Goal: Information Seeking & Learning: Learn about a topic

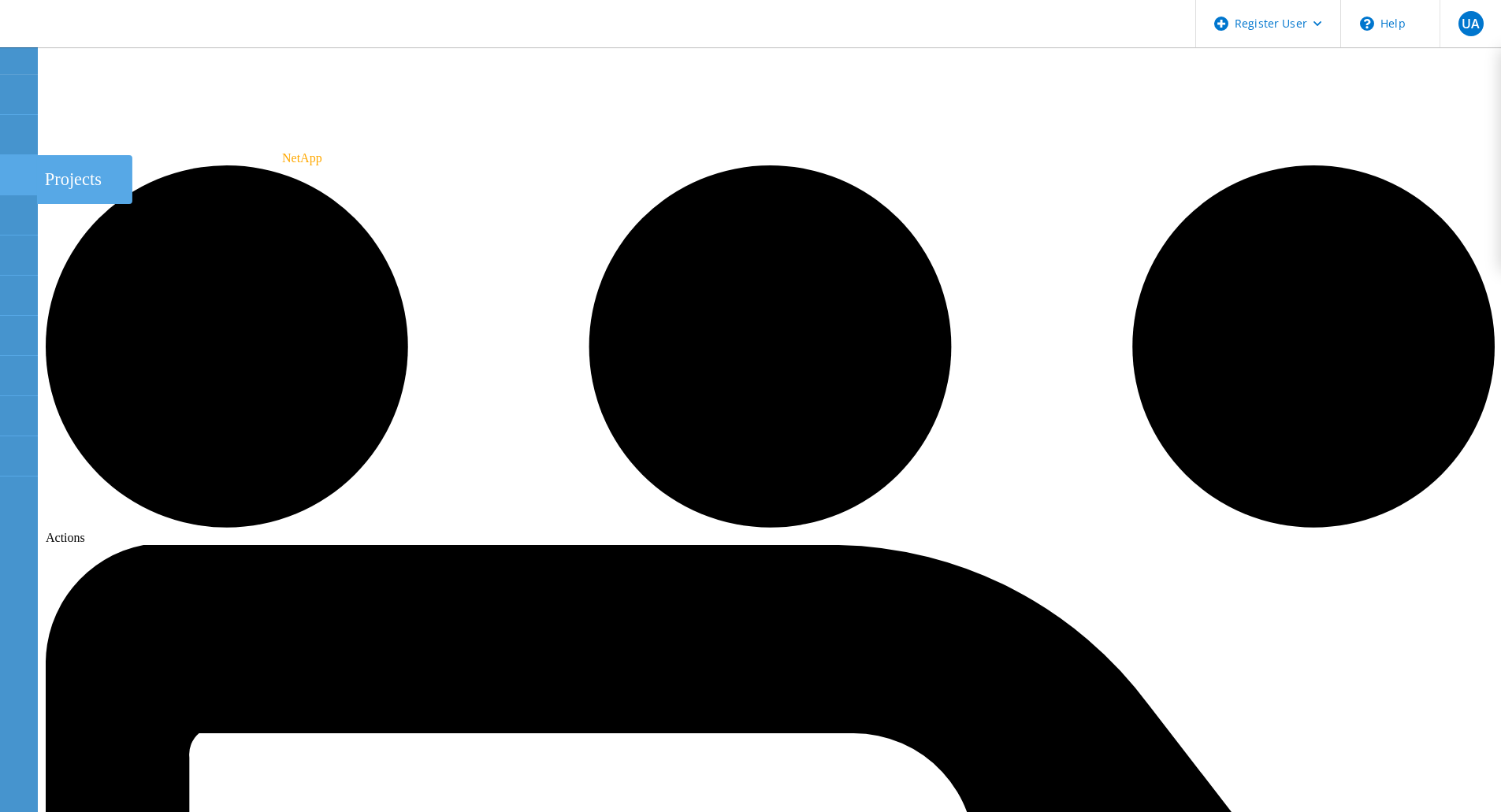
click at [9, 168] on use at bounding box center [9, 168] width 0 height 0
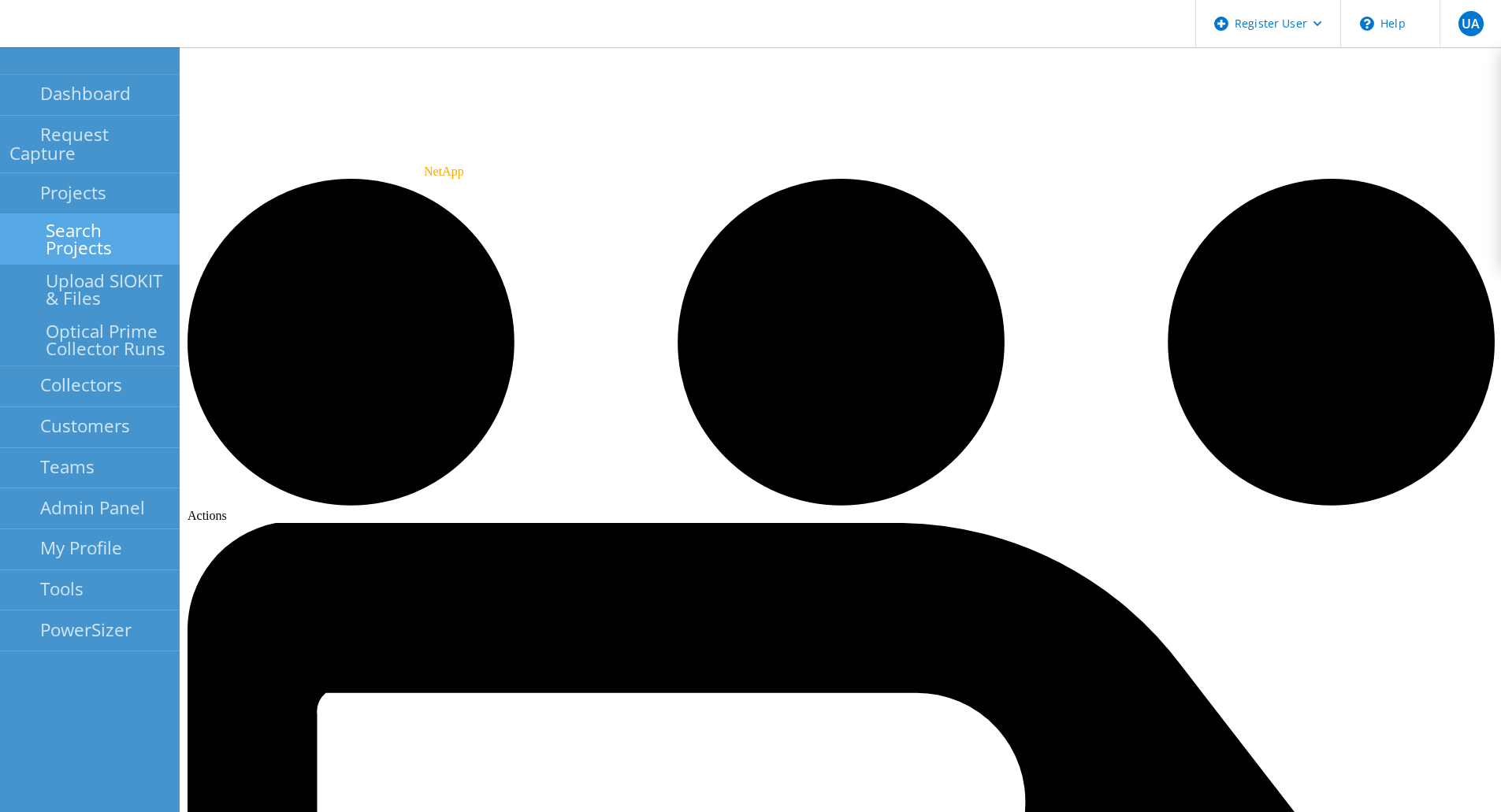
click at [100, 217] on link "Search Projects" at bounding box center [89, 239] width 179 height 50
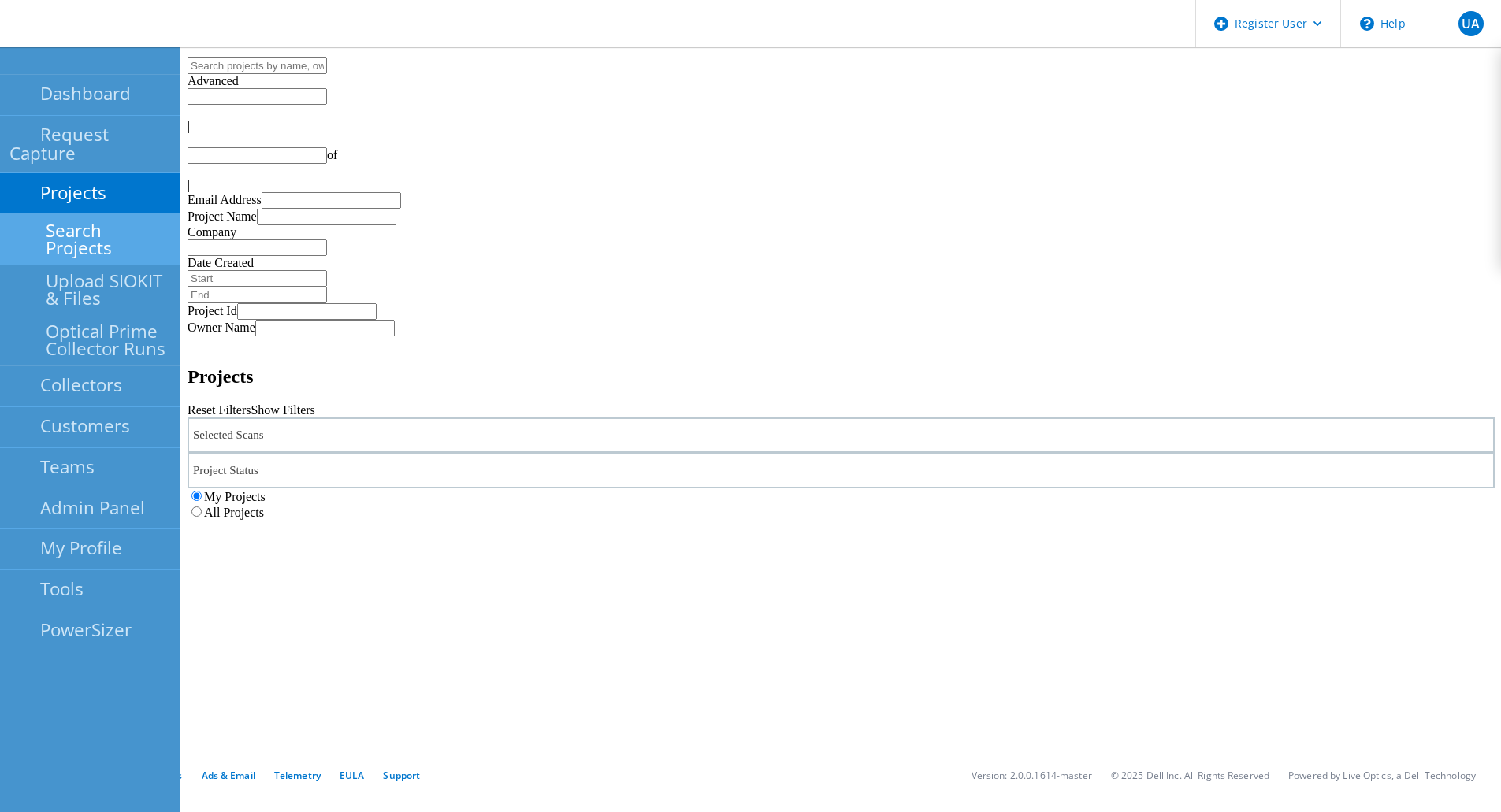
click at [264, 506] on label "All Projects" at bounding box center [234, 513] width 60 height 14
click at [202, 507] on input "All Projects" at bounding box center [196, 512] width 11 height 11
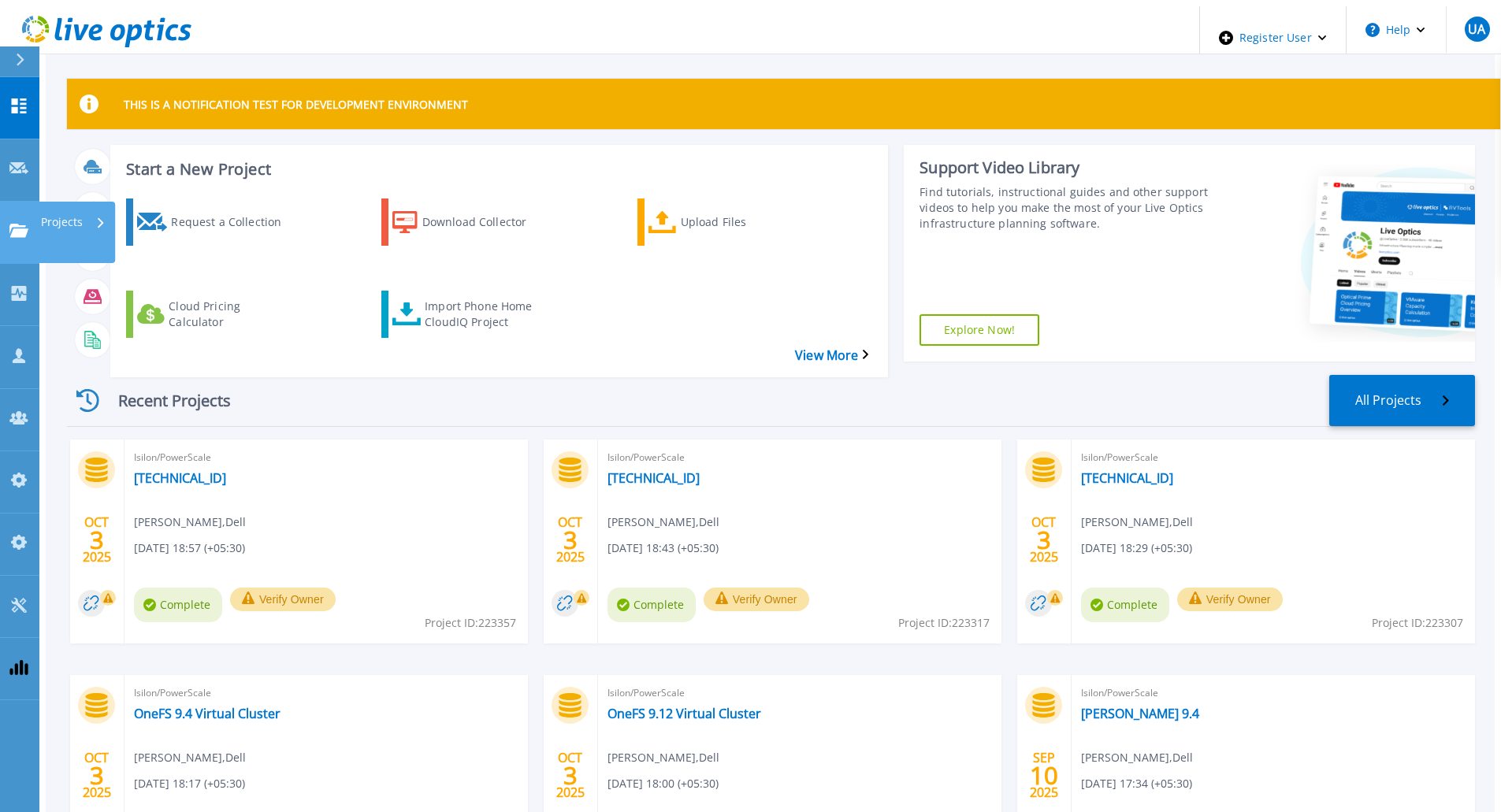
click at [15, 224] on icon at bounding box center [19, 230] width 19 height 14
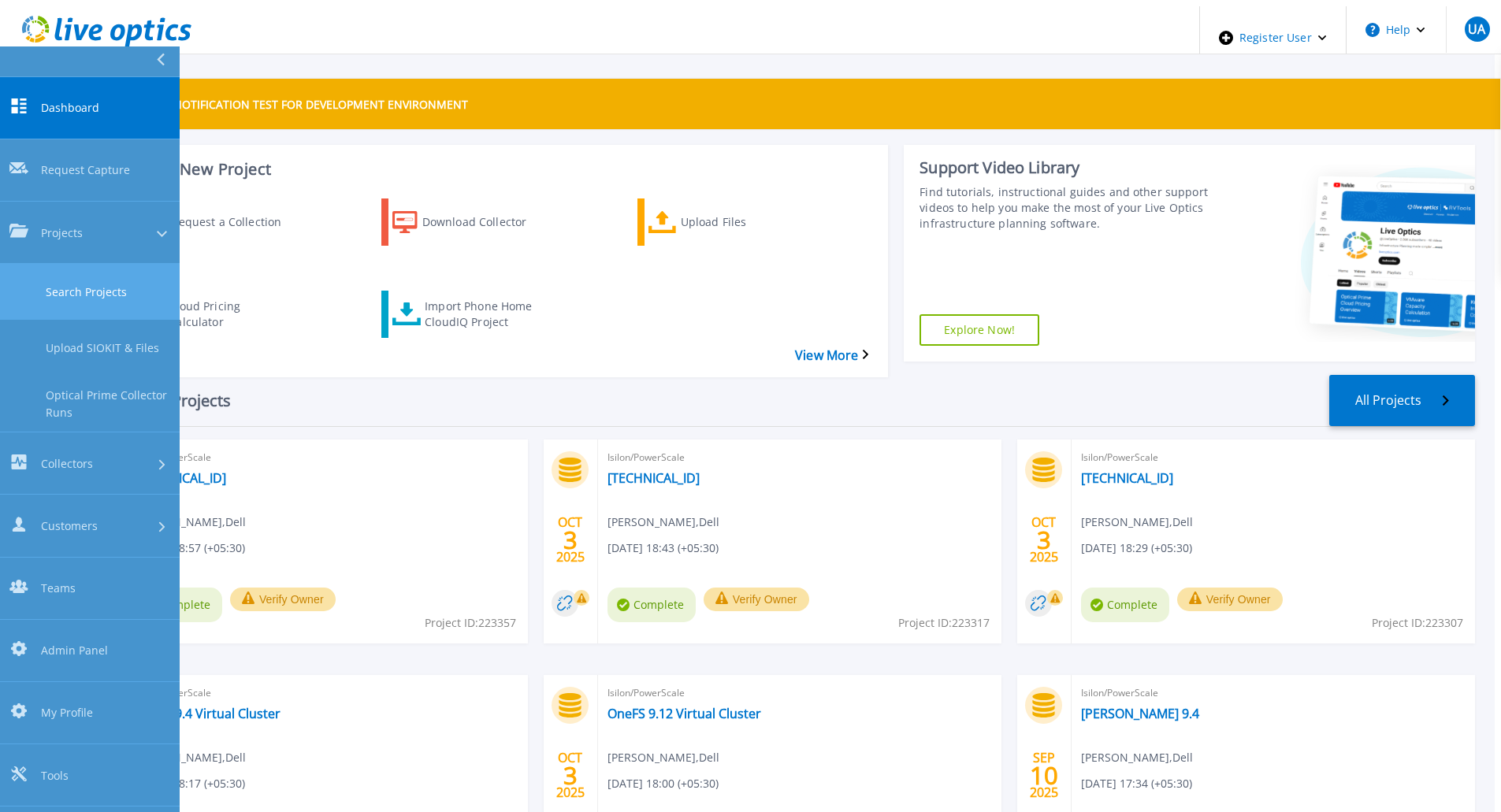
click at [112, 264] on link "Search Projects" at bounding box center [89, 291] width 179 height 56
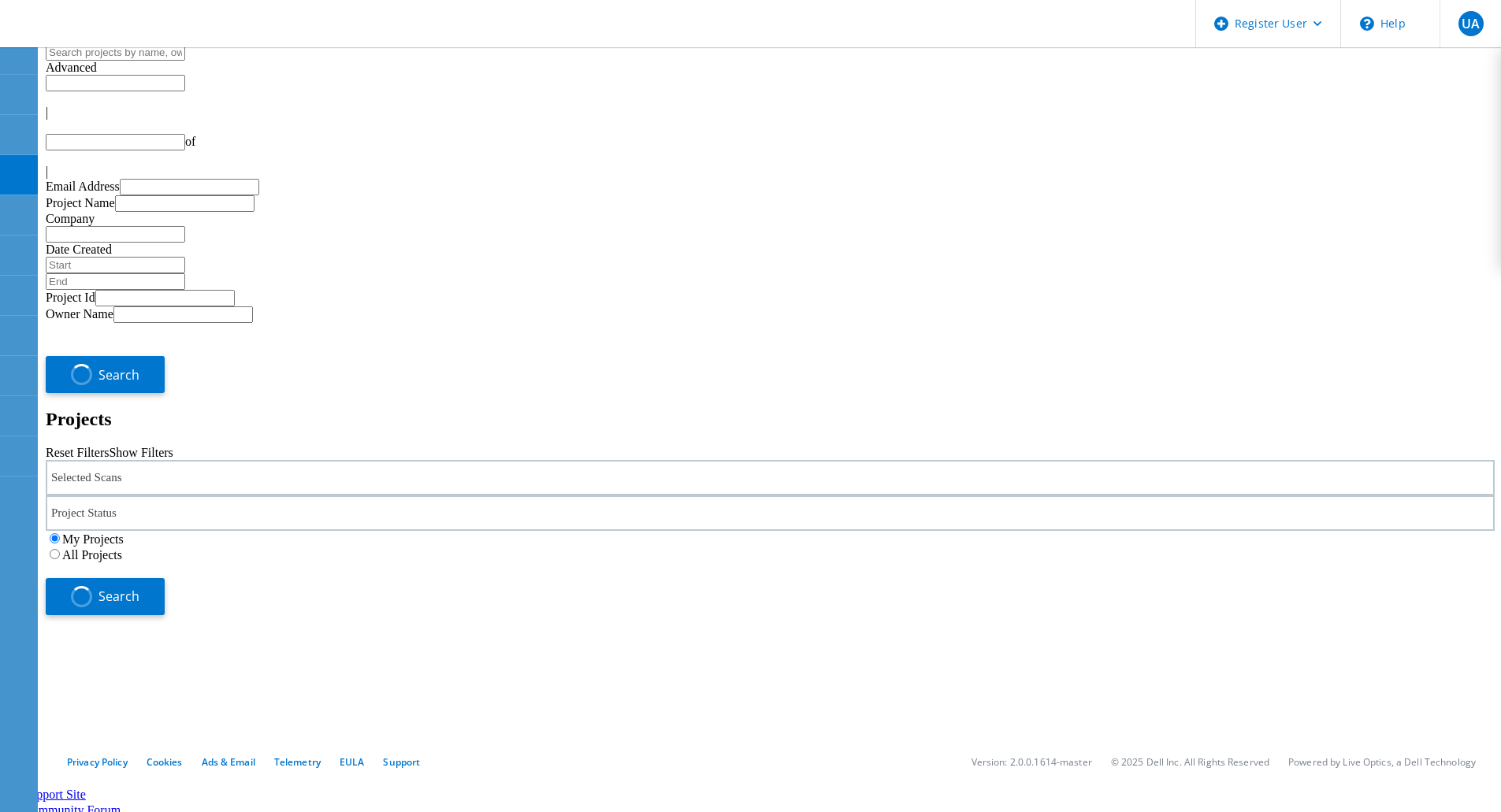
type input "1"
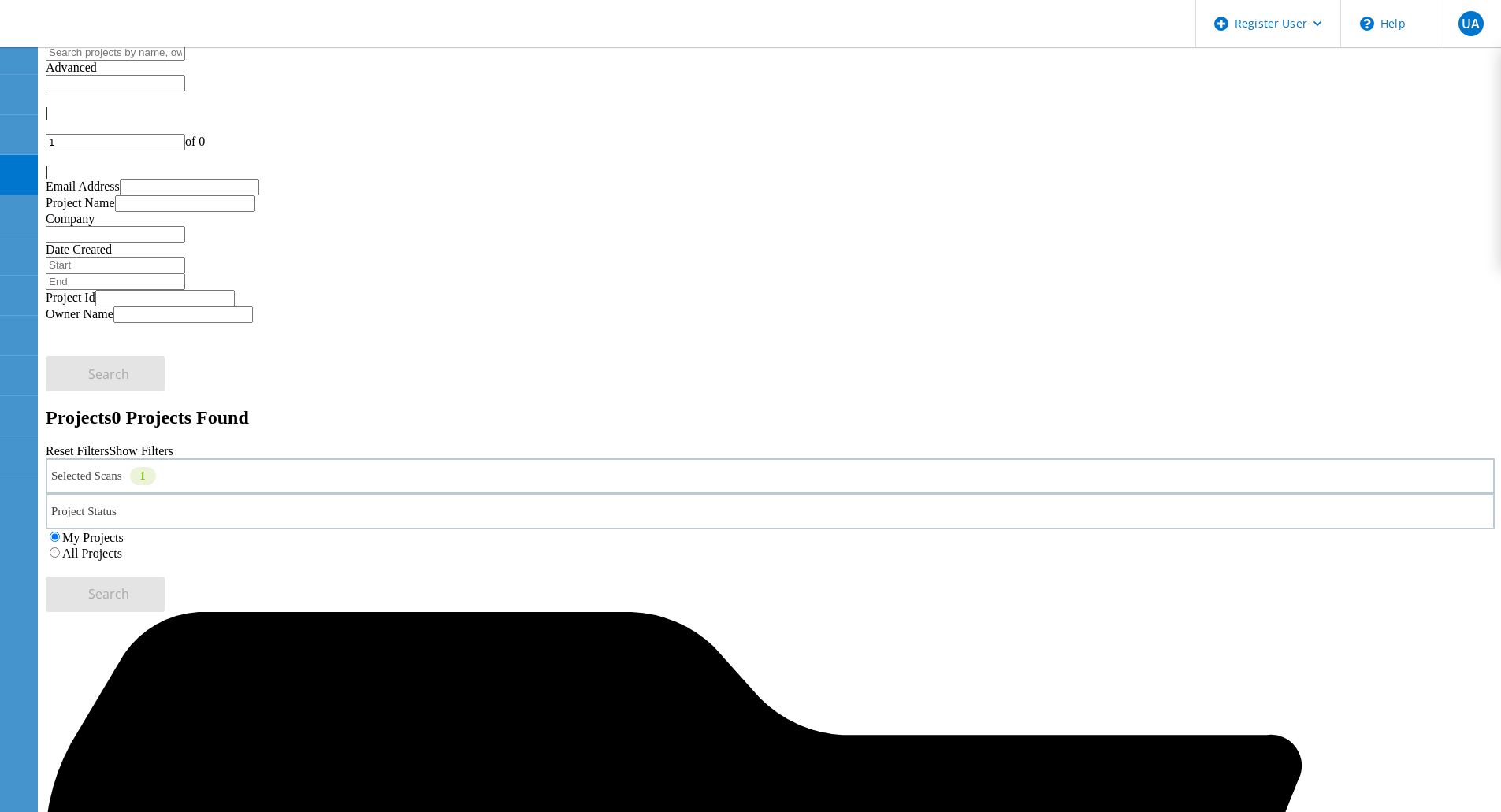
click at [261, 458] on div "Selected Scans 1" at bounding box center [770, 476] width 1449 height 36
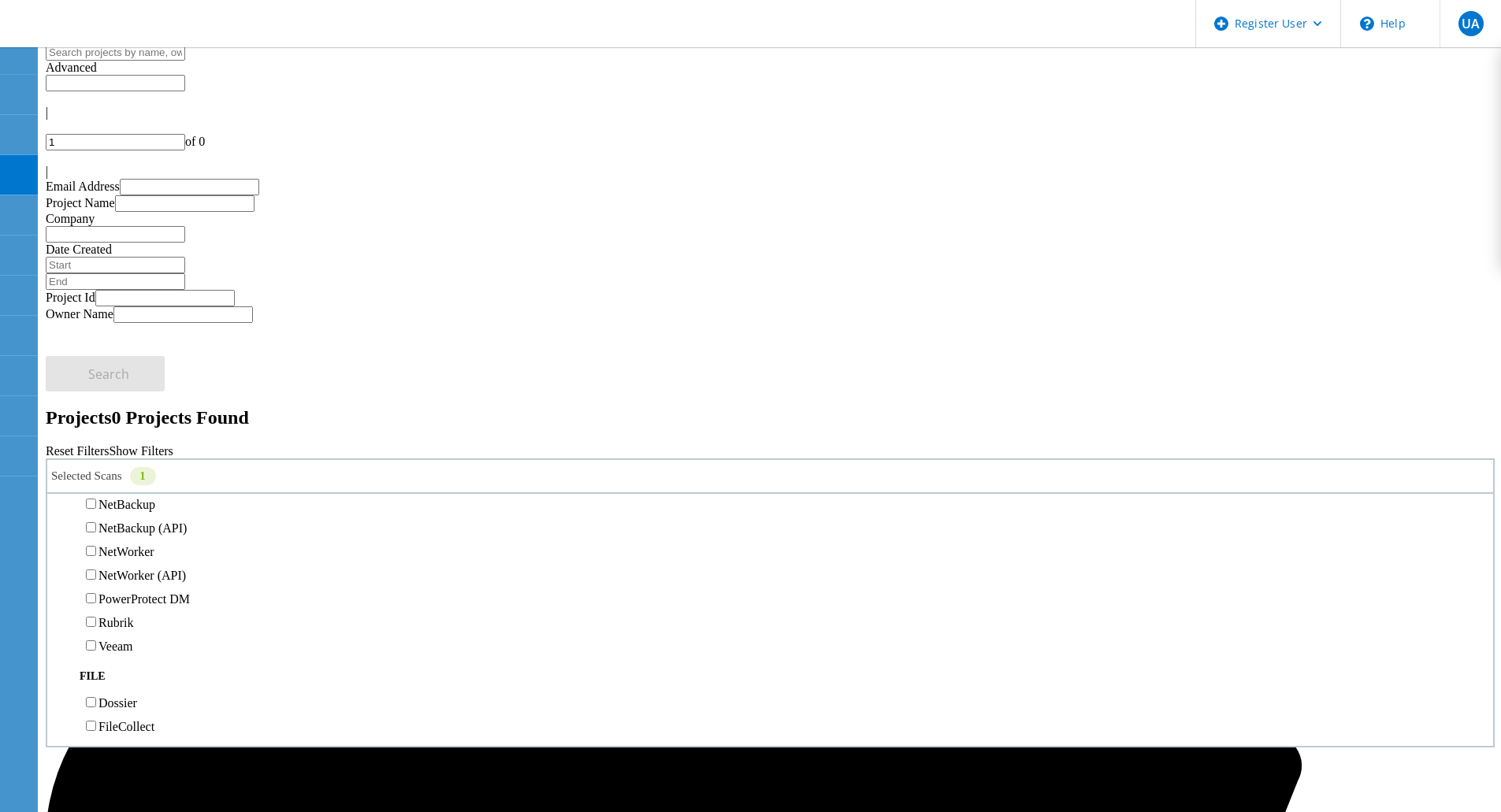
scroll to position [864, 0]
click at [123, 547] on label "All Projects" at bounding box center [92, 553] width 60 height 14
click at [60, 548] on input "All Projects" at bounding box center [54, 552] width 11 height 11
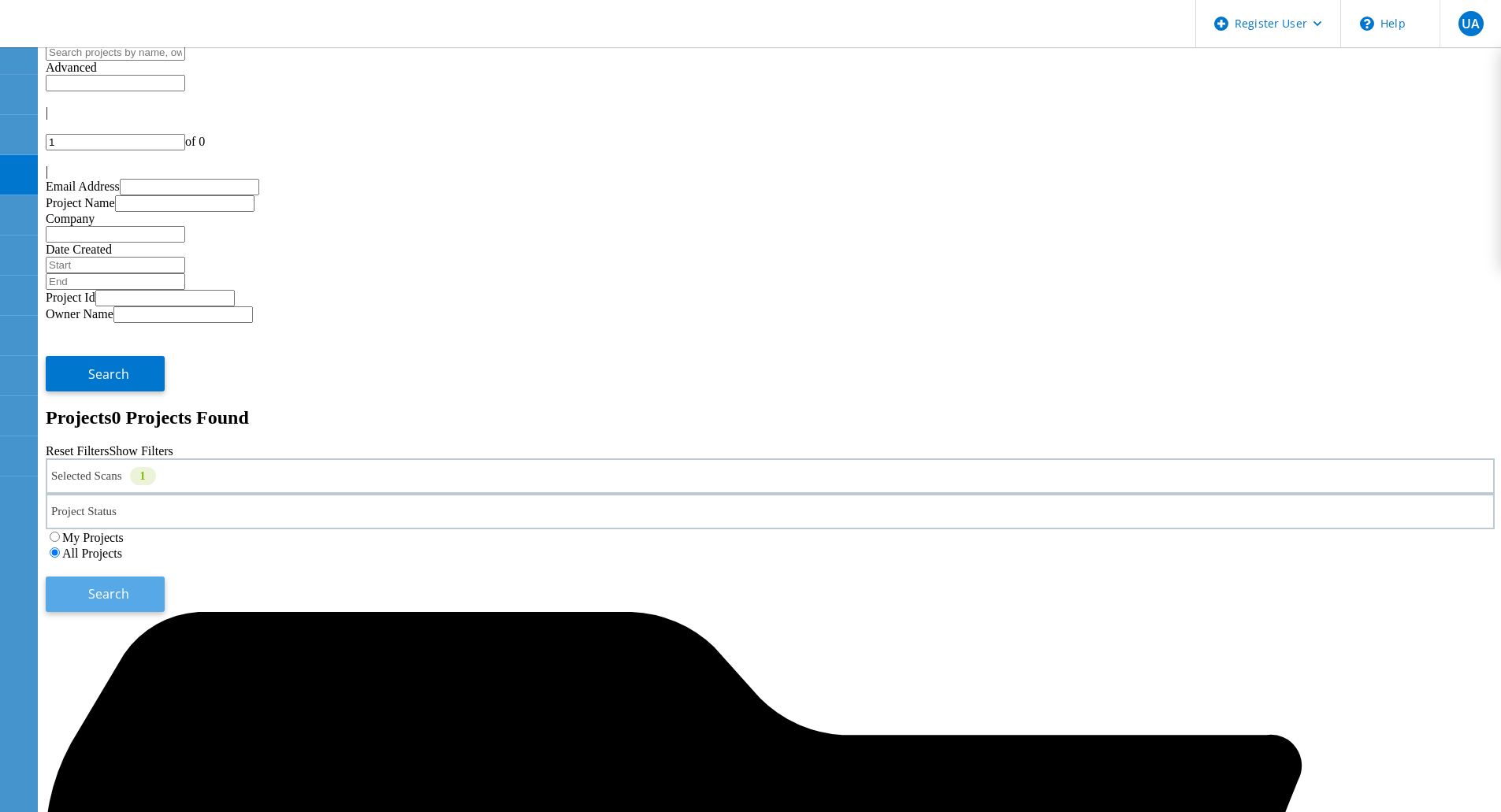
click at [129, 586] on span "Search" at bounding box center [109, 594] width 41 height 17
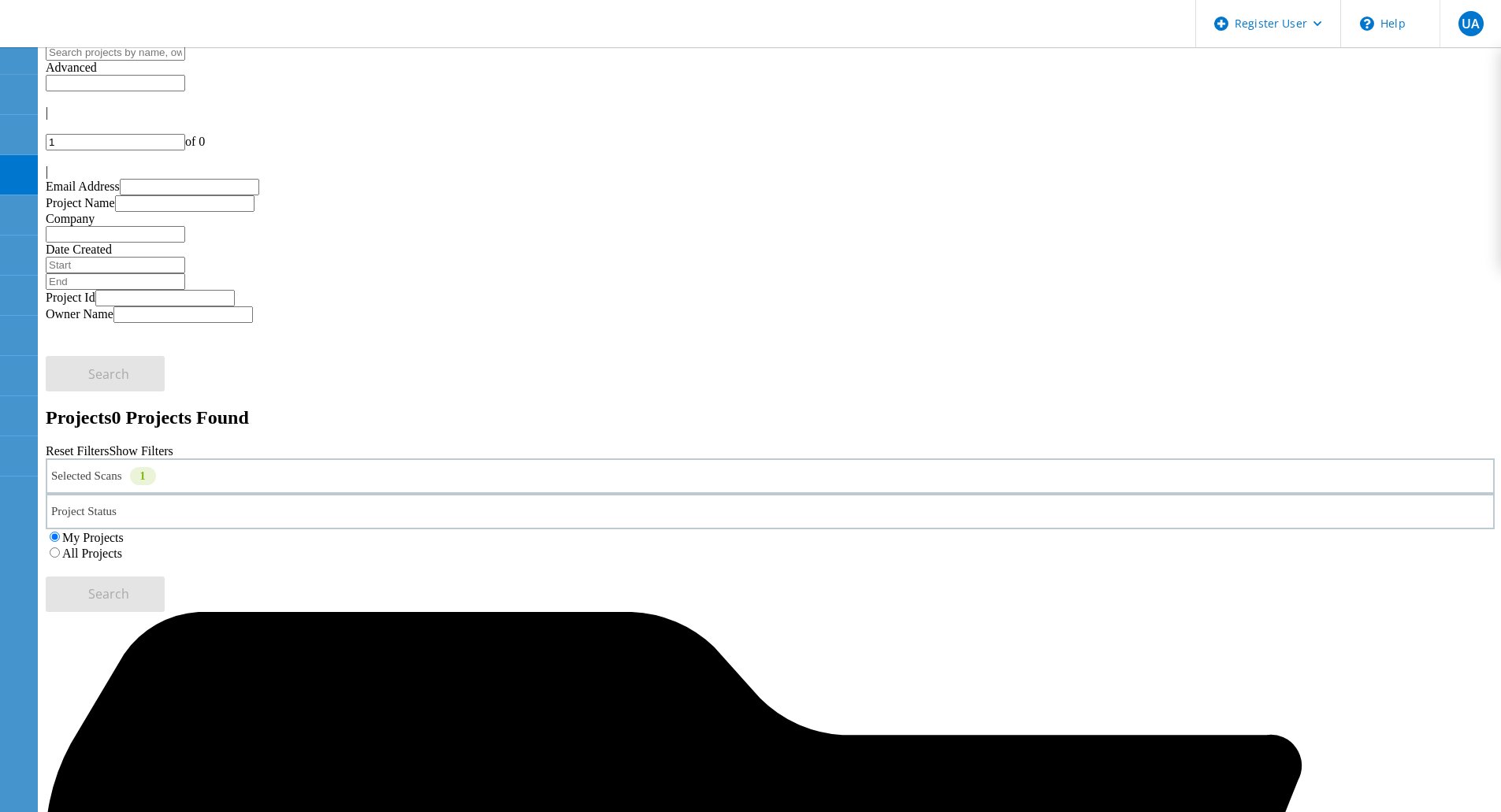
click at [123, 547] on label "All Projects" at bounding box center [92, 553] width 60 height 14
click at [60, 548] on input "All Projects" at bounding box center [54, 552] width 11 height 11
click at [129, 586] on span "Search" at bounding box center [109, 594] width 41 height 17
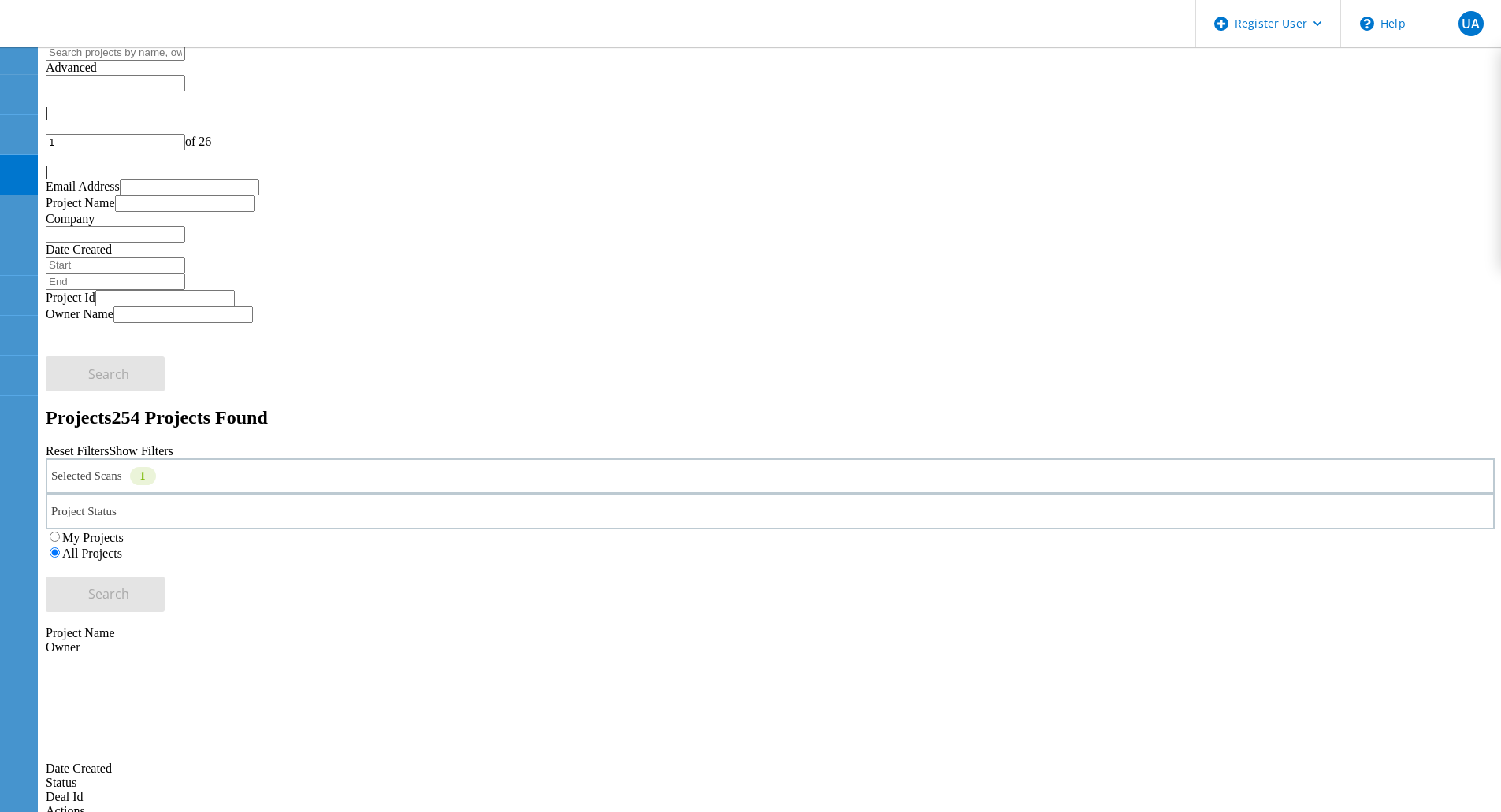
click at [151, 458] on div "Selected Scans 1" at bounding box center [770, 476] width 1449 height 36
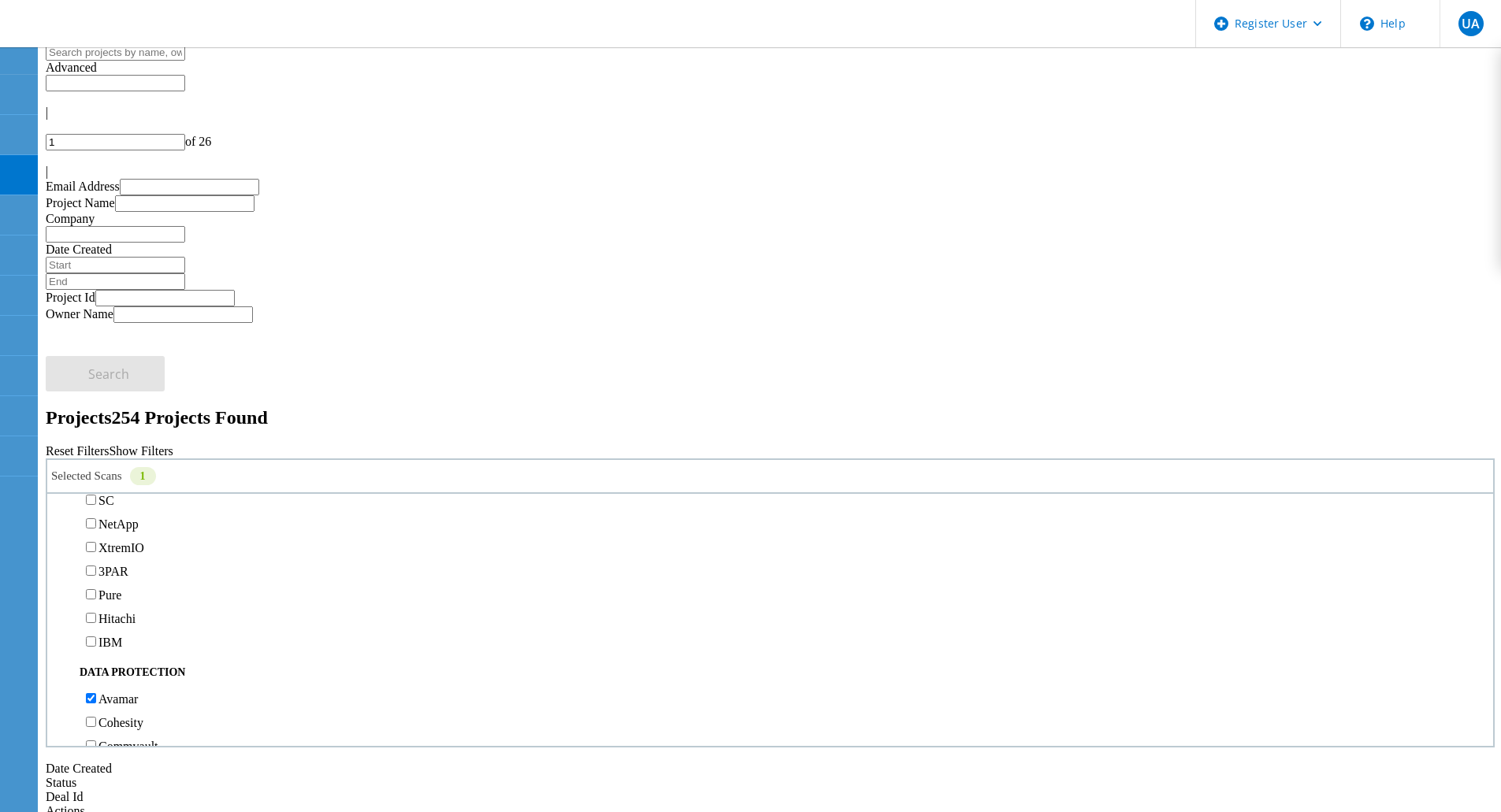
scroll to position [468, 0]
click at [190, 470] on label "Isilon/PowerScale" at bounding box center [144, 476] width 92 height 14
click at [96, 470] on input "Isilon/PowerScale" at bounding box center [91, 475] width 11 height 11
click at [129, 586] on span "Search" at bounding box center [109, 594] width 41 height 17
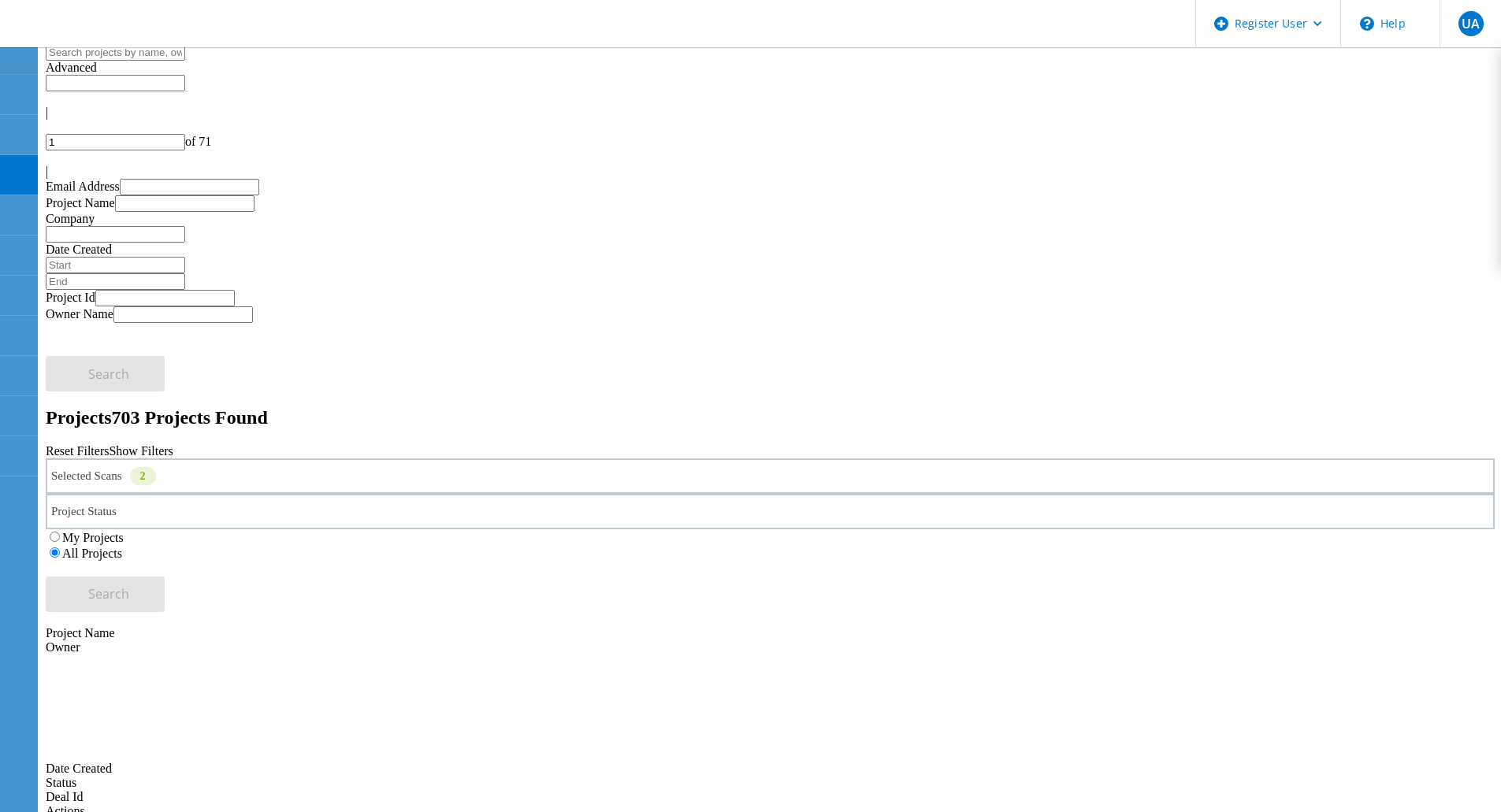
click at [156, 467] on div "2" at bounding box center [143, 476] width 26 height 18
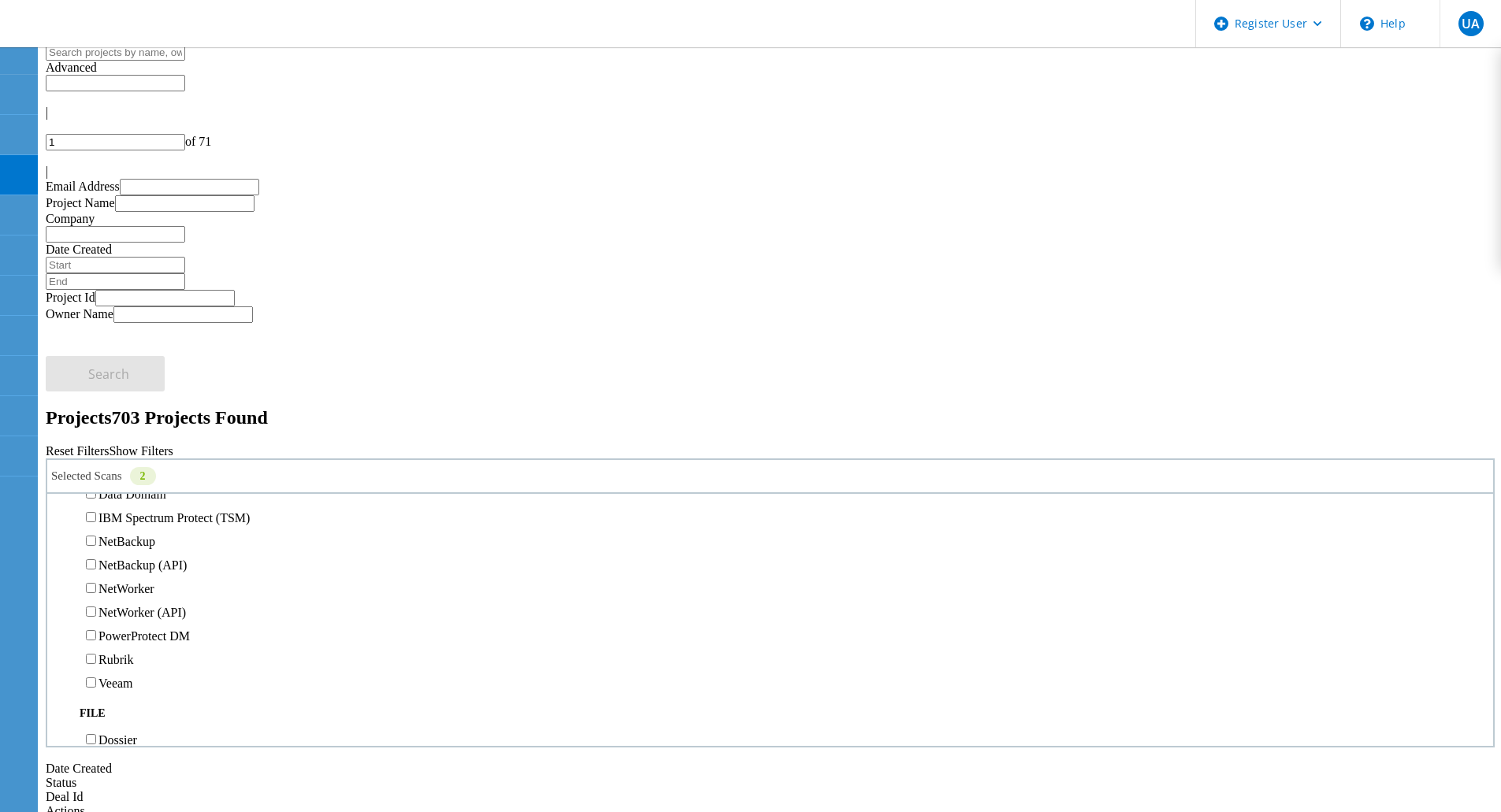
click at [138, 417] on label "Avamar" at bounding box center [118, 423] width 40 height 14
click at [96, 418] on input "Avamar" at bounding box center [91, 423] width 11 height 11
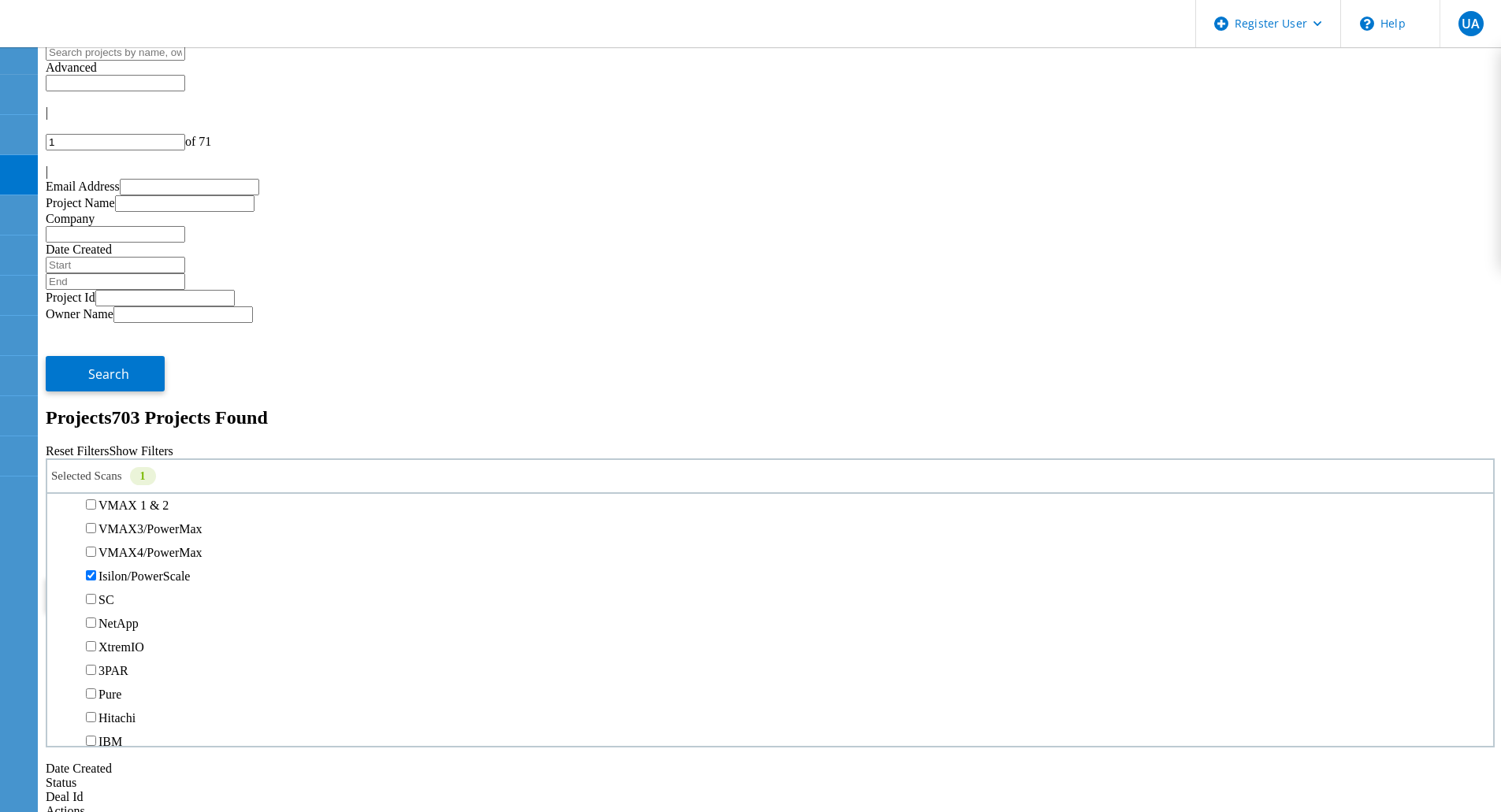
scroll to position [369, 0]
click at [157, 475] on label "PowerStore" at bounding box center [127, 481] width 59 height 14
click at [96, 475] on input "PowerStore" at bounding box center [91, 480] width 11 height 11
click at [165, 577] on button "Search" at bounding box center [105, 595] width 119 height 36
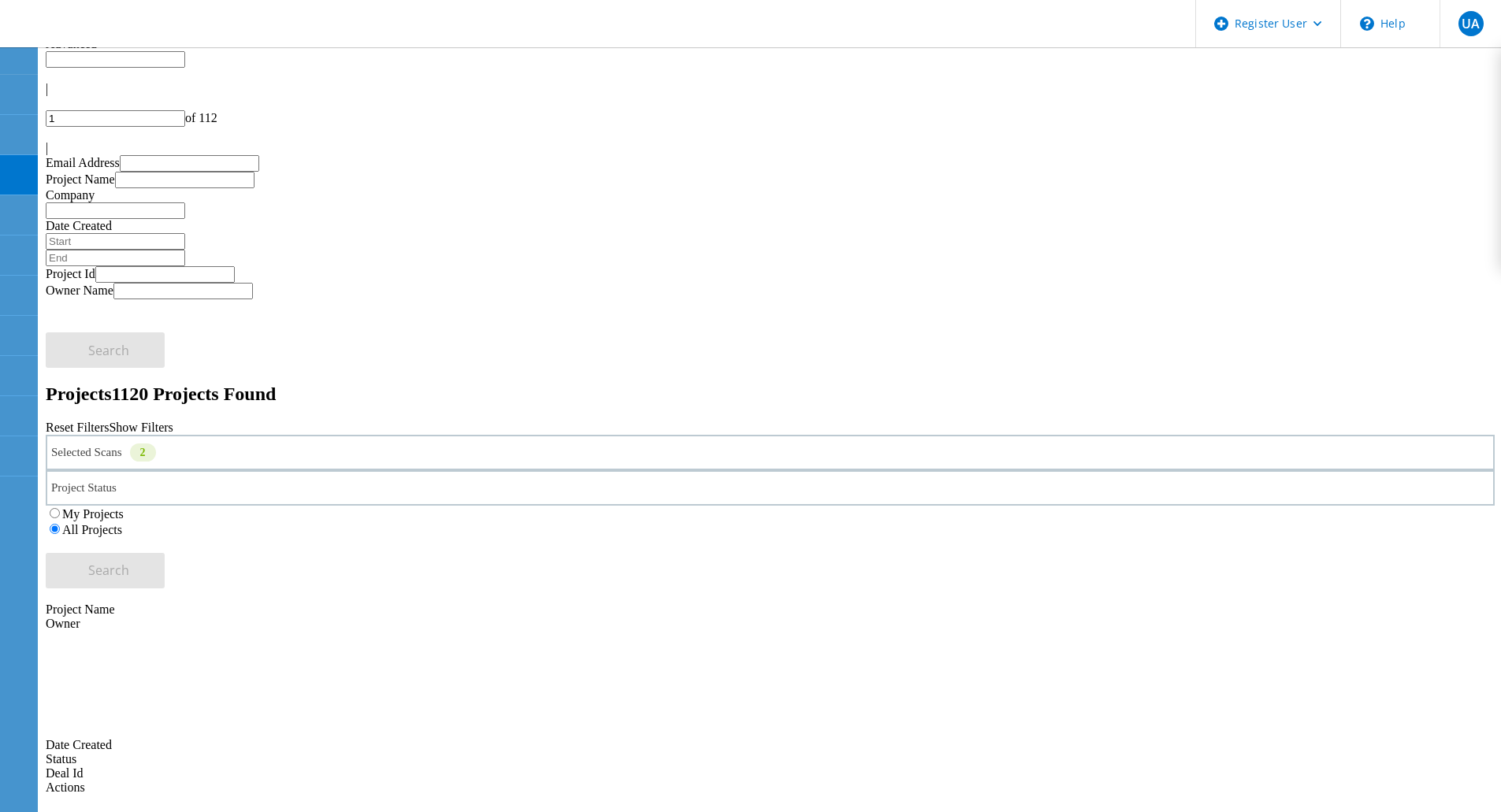
scroll to position [0, 0]
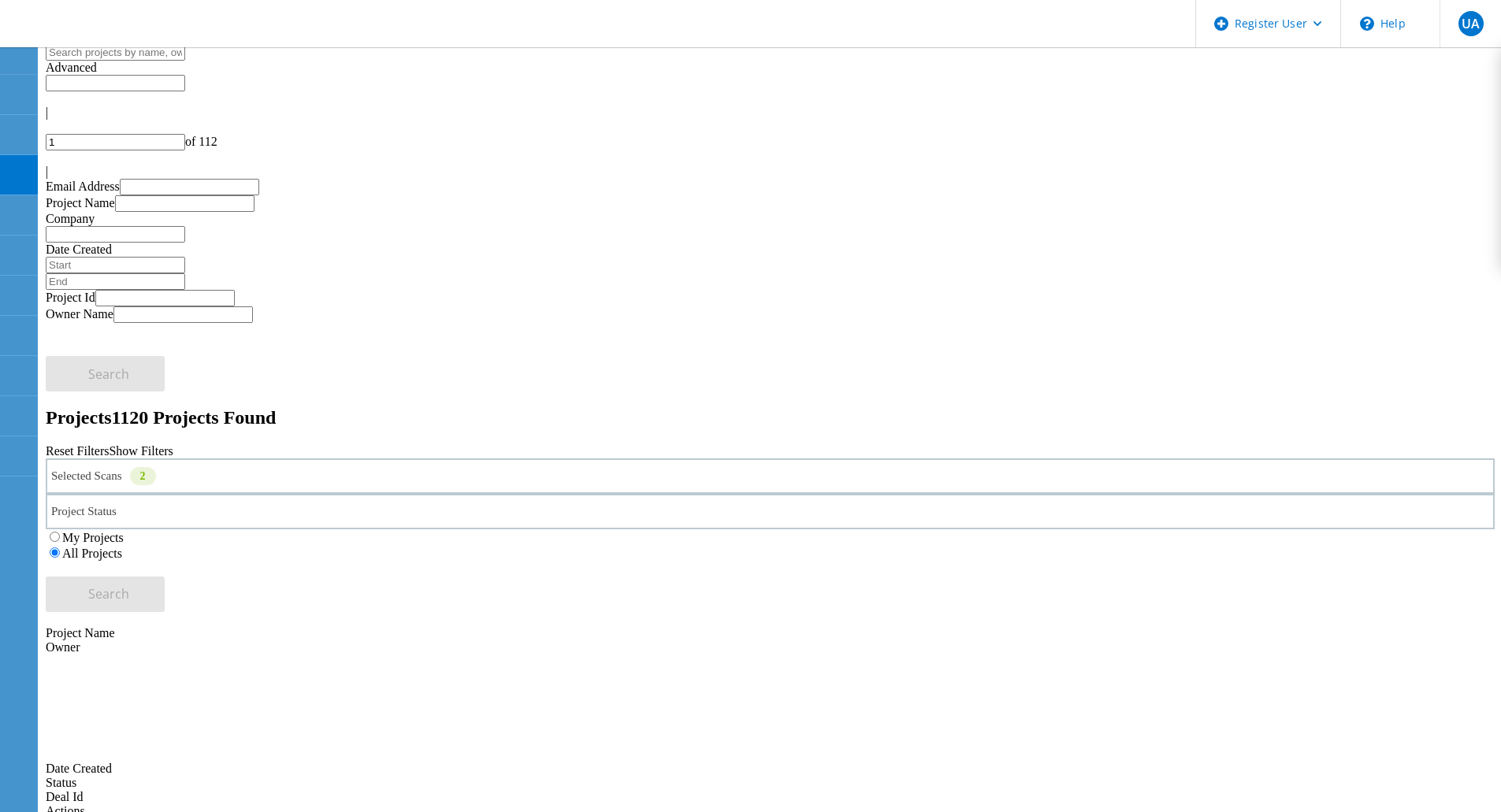
click at [45, 161] on icon at bounding box center [45, 161] width 0 height 0
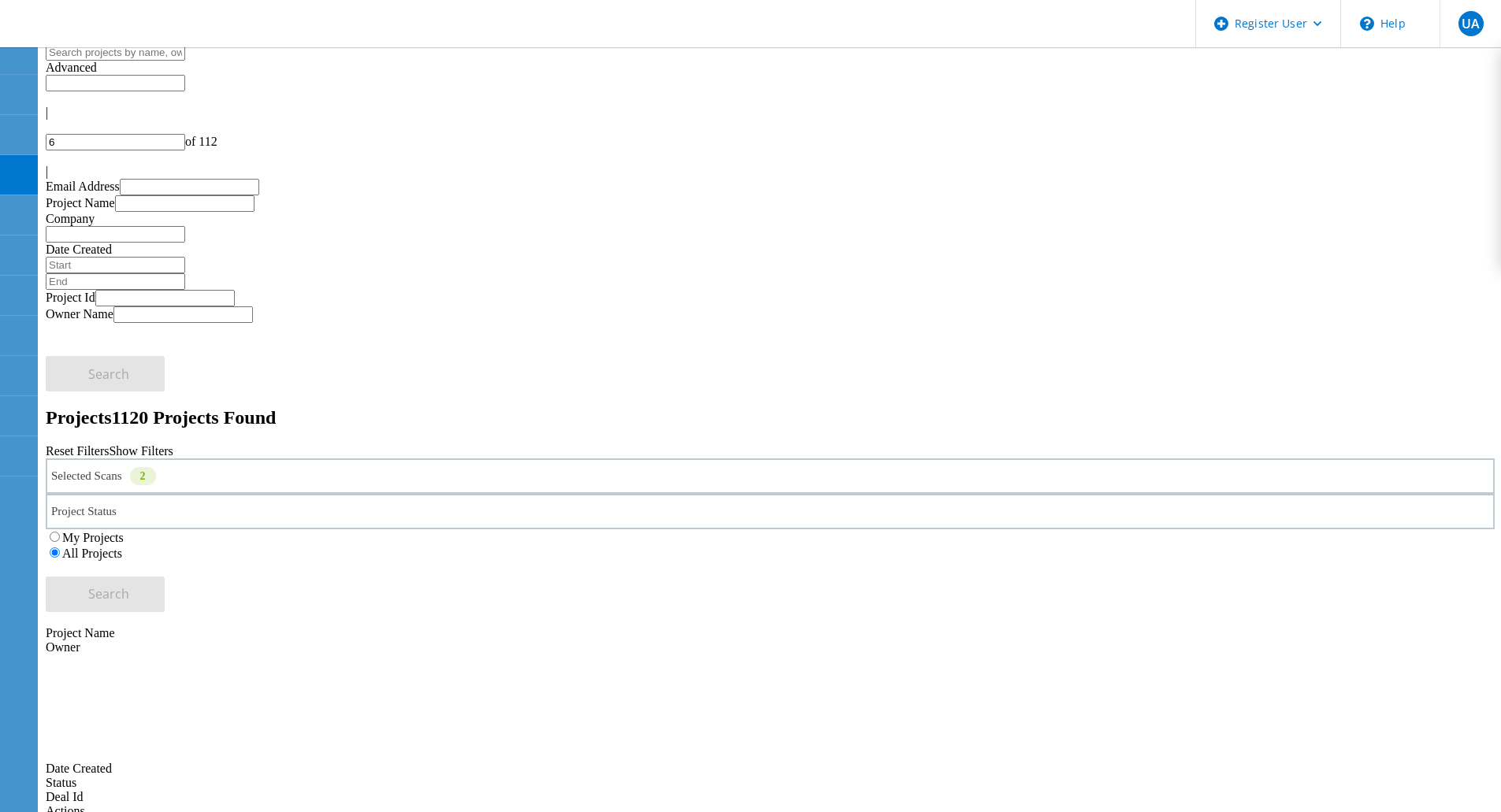
click at [45, 161] on icon at bounding box center [45, 161] width 0 height 0
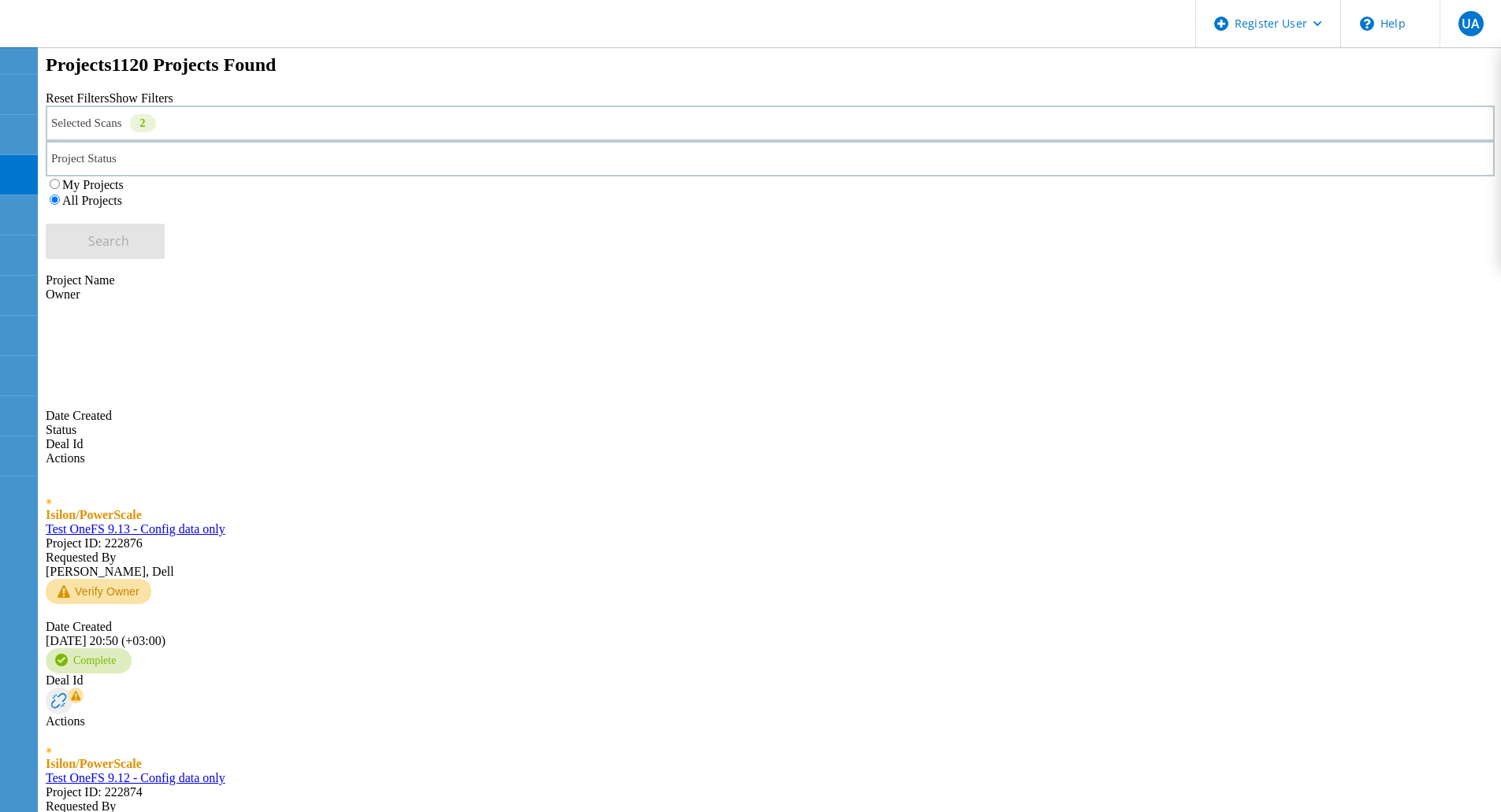
scroll to position [471, 0]
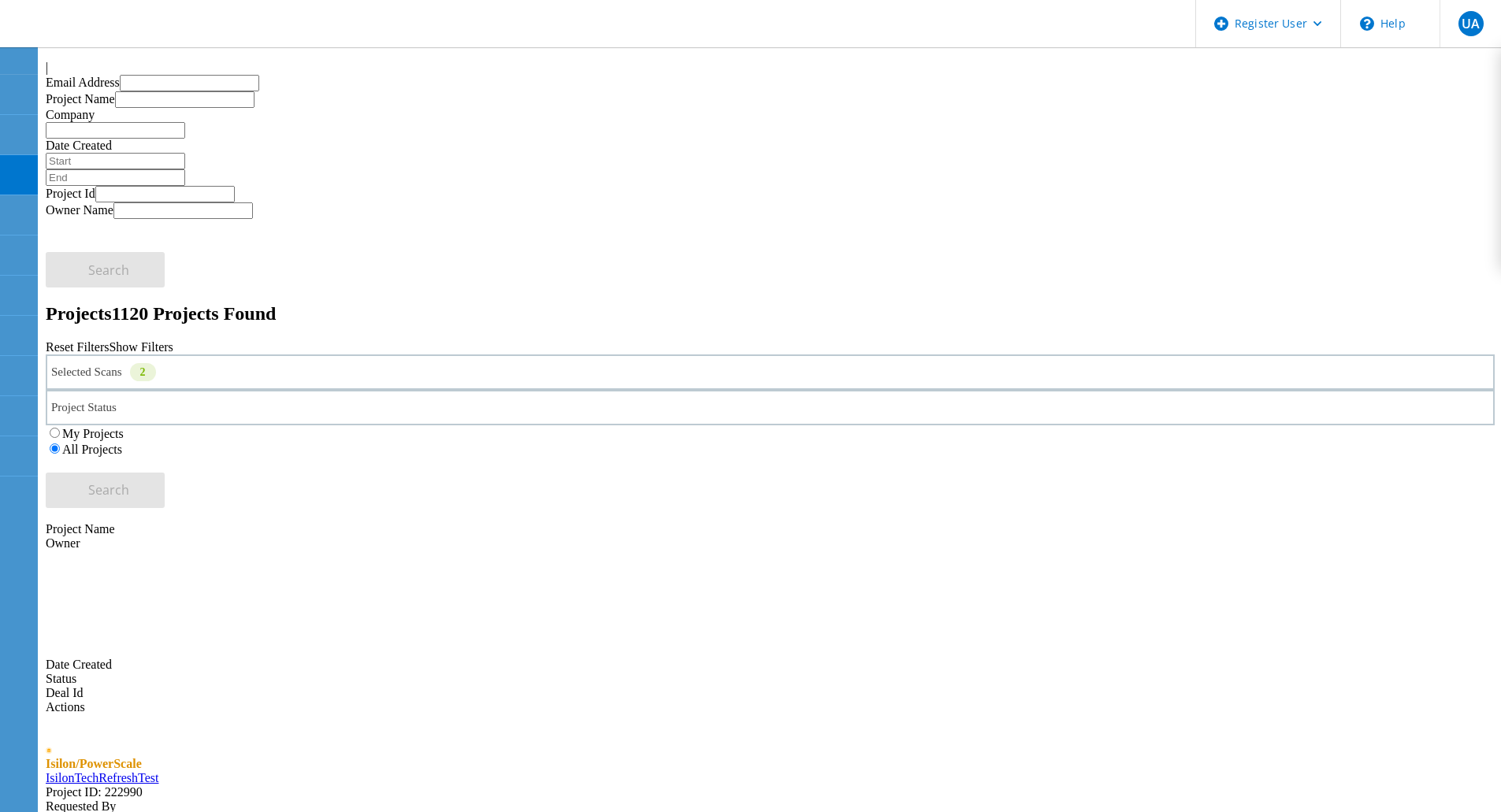
scroll to position [0, 0]
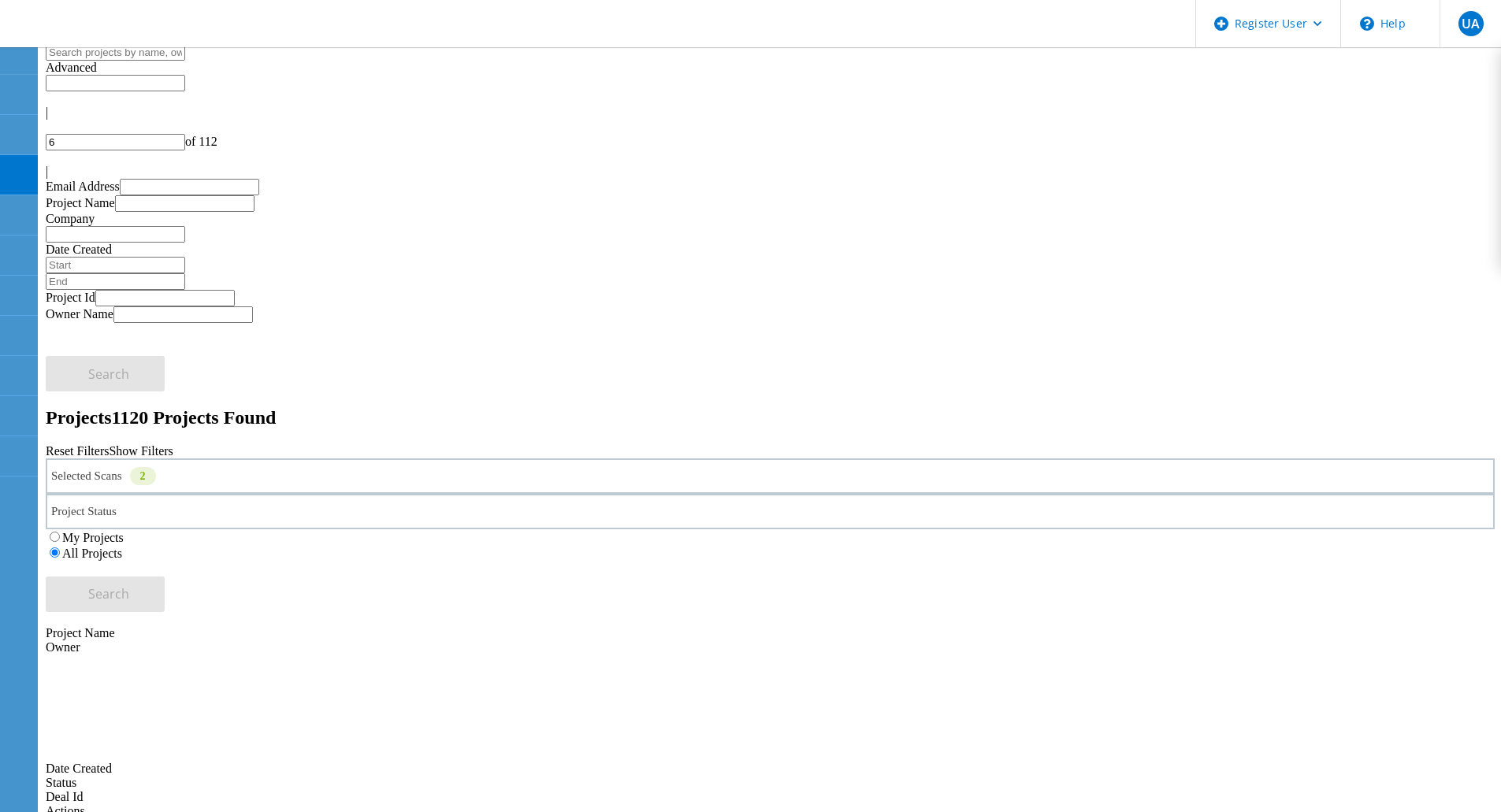
click at [156, 467] on div "2" at bounding box center [143, 476] width 26 height 18
click at [138, 380] on label "Avamar" at bounding box center [118, 386] width 40 height 14
click at [96, 380] on input "Avamar" at bounding box center [91, 385] width 11 height 11
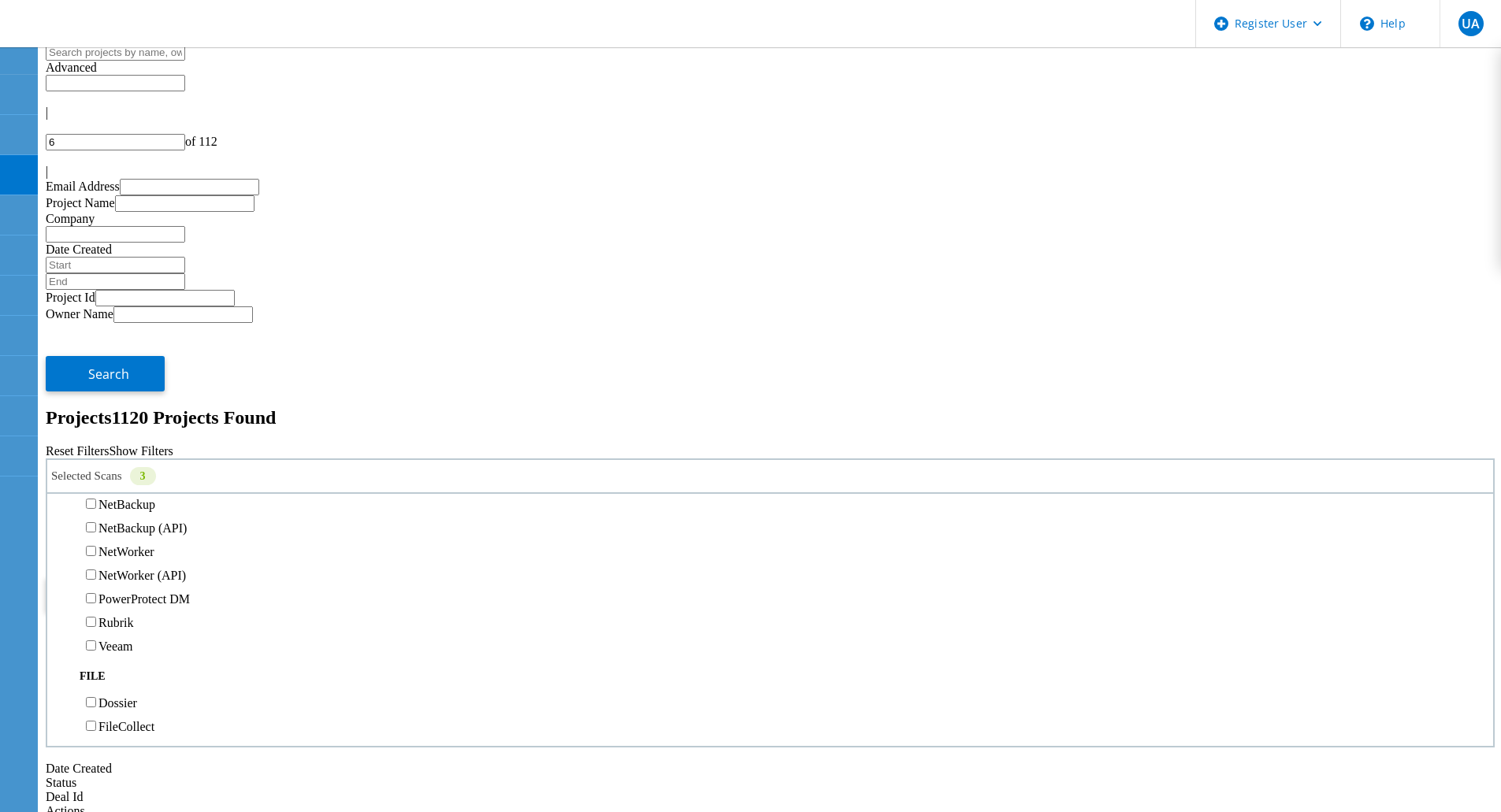
click at [129, 586] on span "Search" at bounding box center [109, 594] width 41 height 17
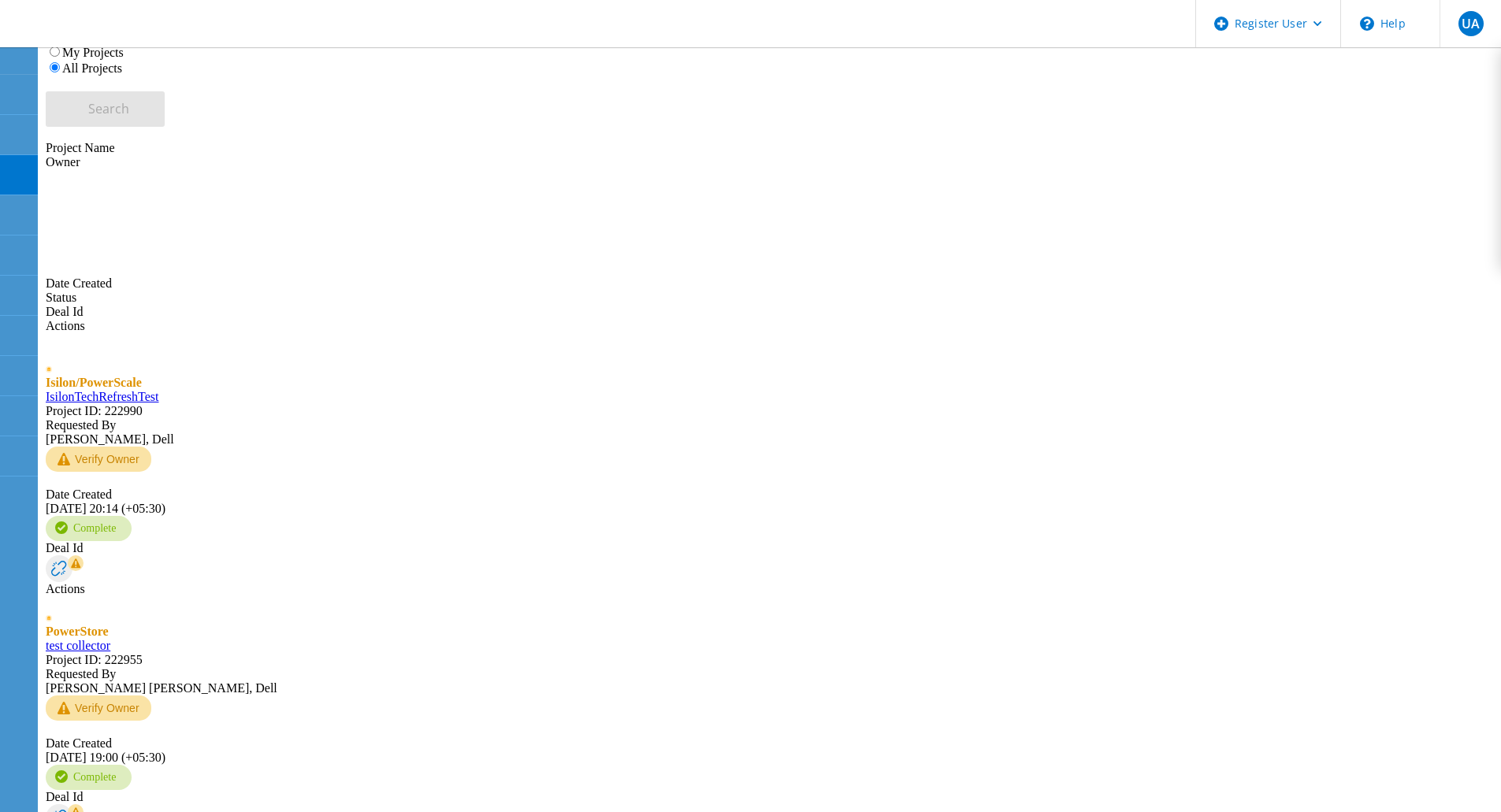
scroll to position [0, 0]
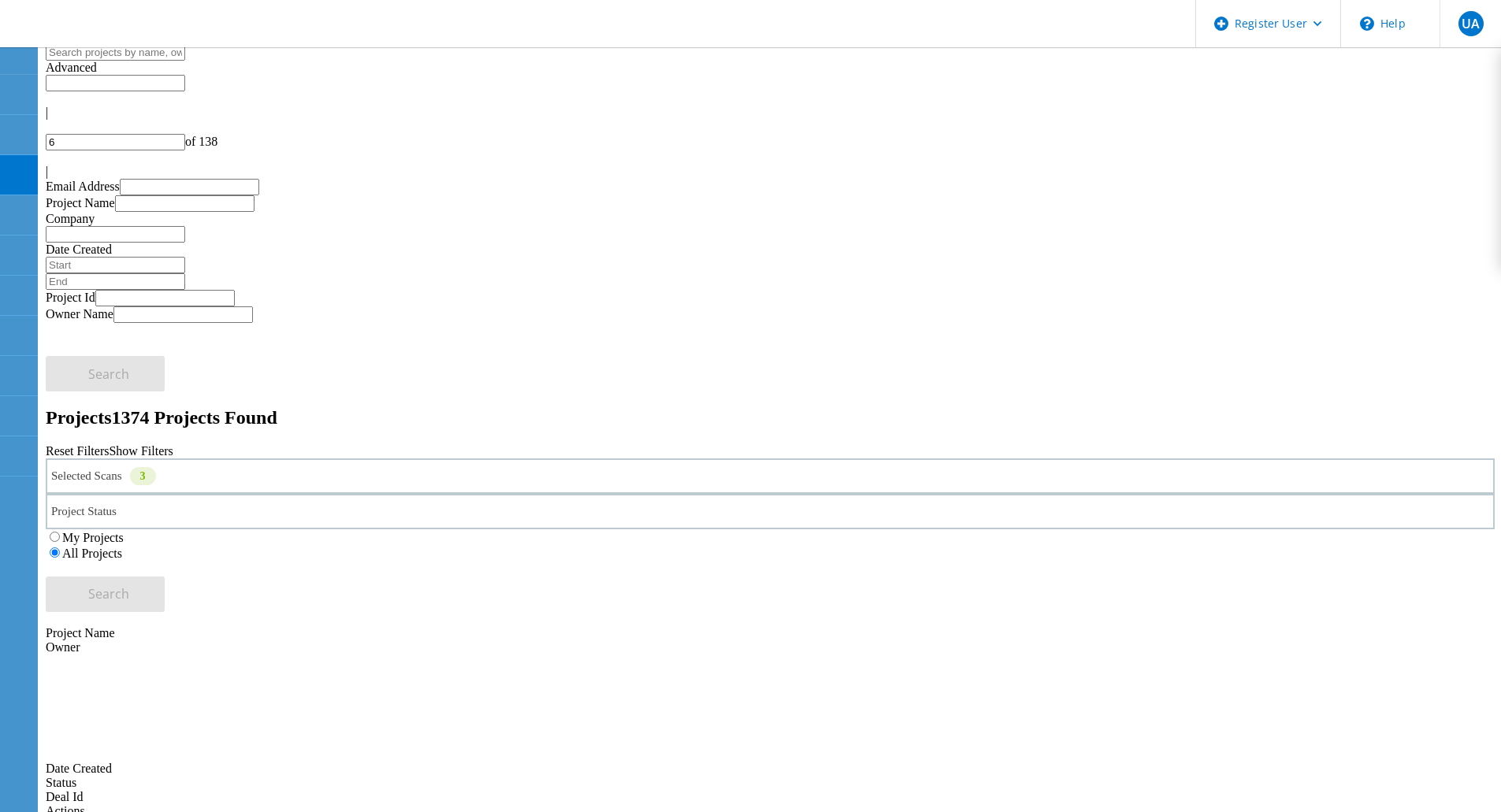
click at [1297, 120] on div at bounding box center [770, 127] width 1449 height 14
click at [45, 131] on icon at bounding box center [45, 131] width 0 height 0
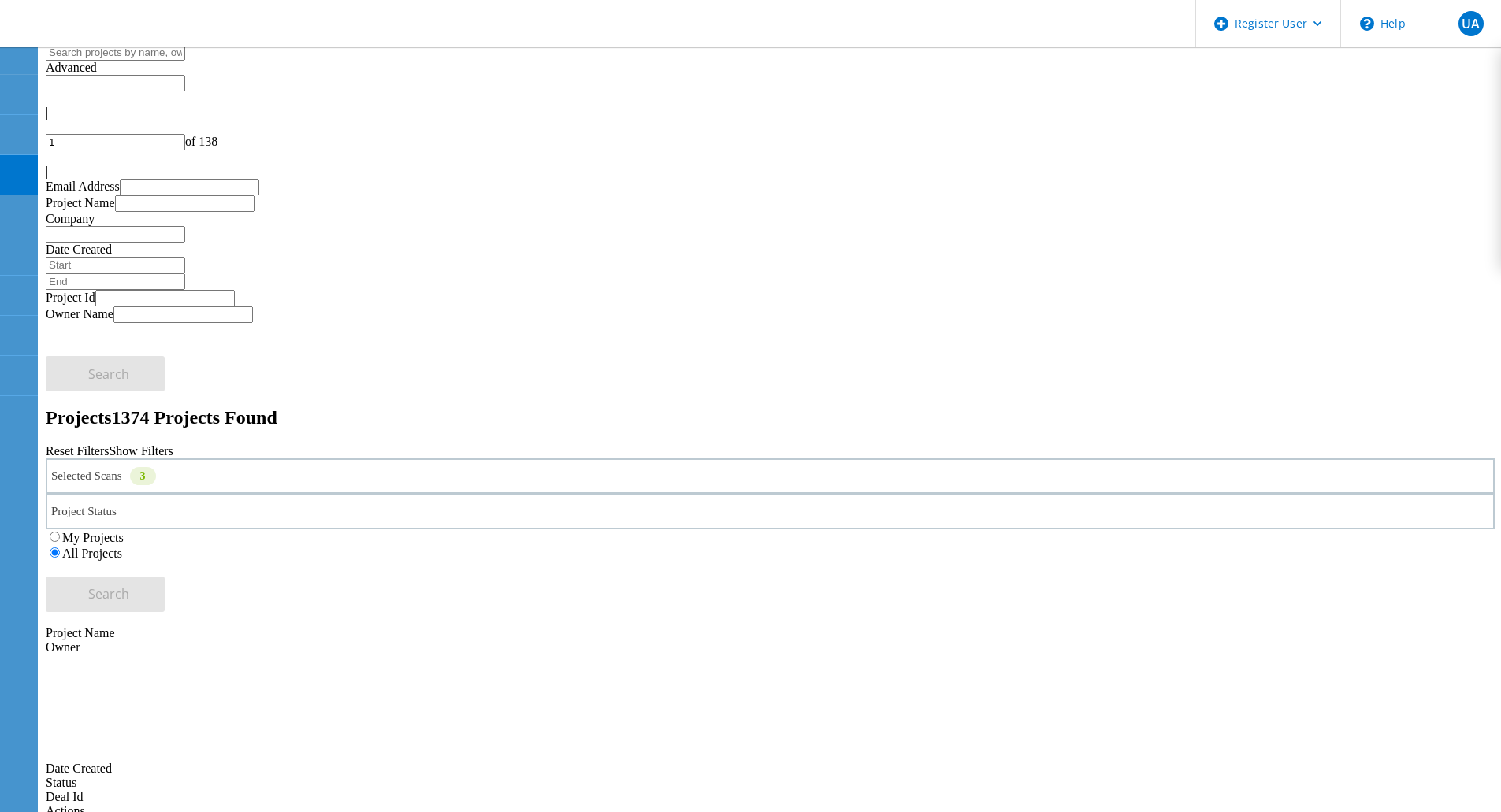
click at [185, 134] on input "1" at bounding box center [115, 142] width 140 height 16
click at [55, 161] on icon at bounding box center [50, 168] width 10 height 14
type input "11"
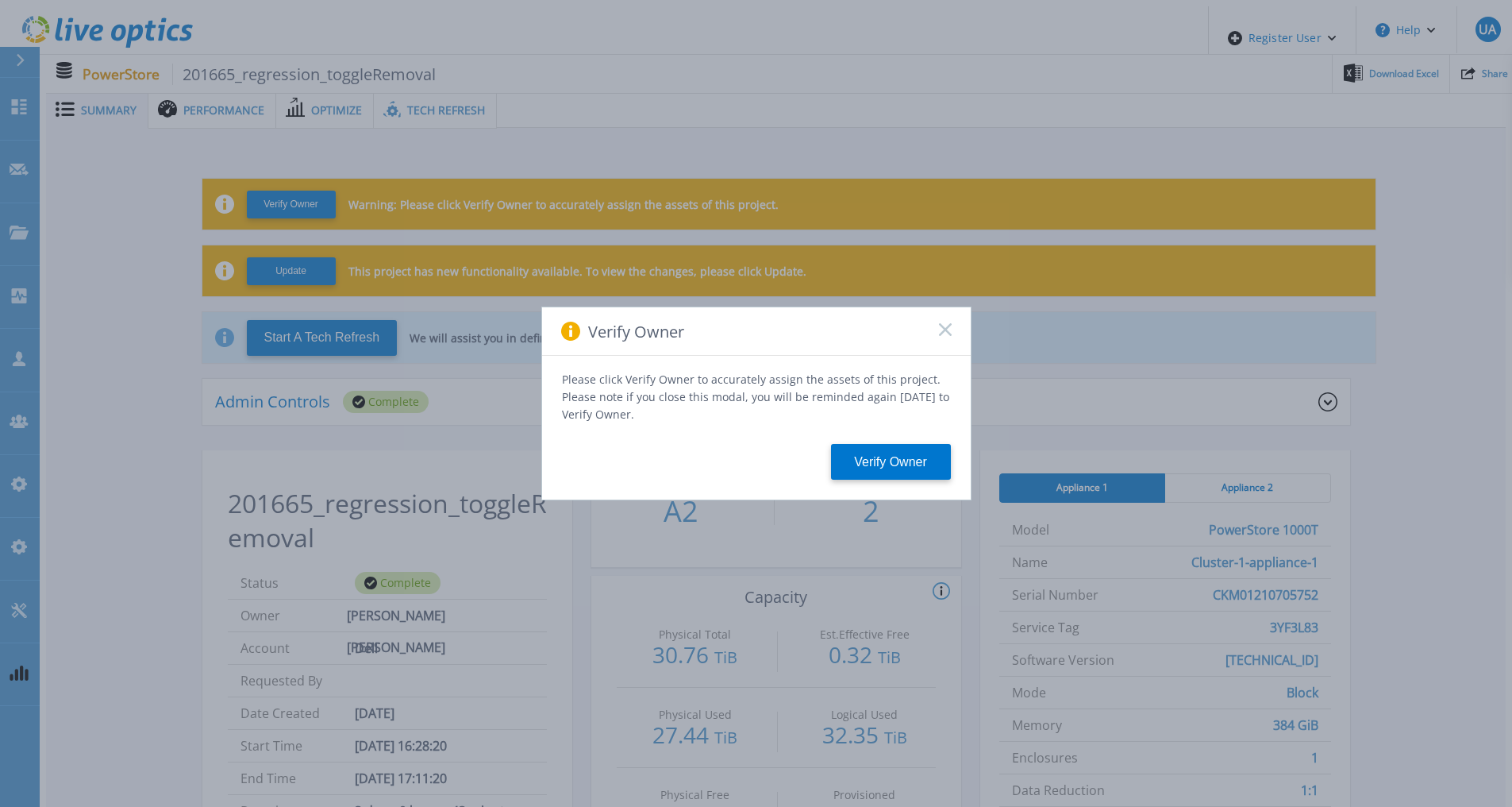
click at [949, 334] on icon at bounding box center [946, 330] width 13 height 13
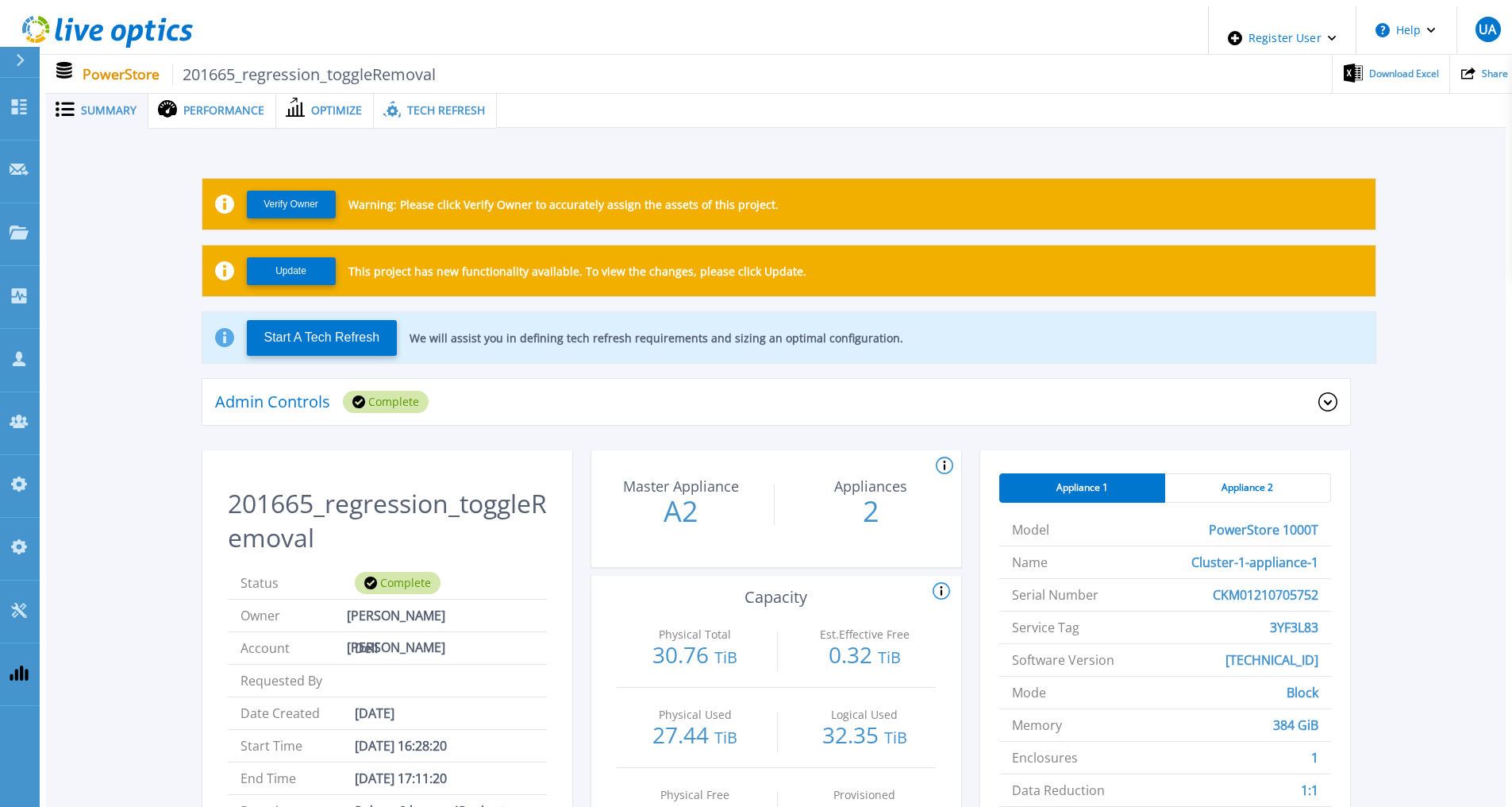
click at [429, 92] on div "Tech Refresh" at bounding box center [435, 110] width 123 height 37
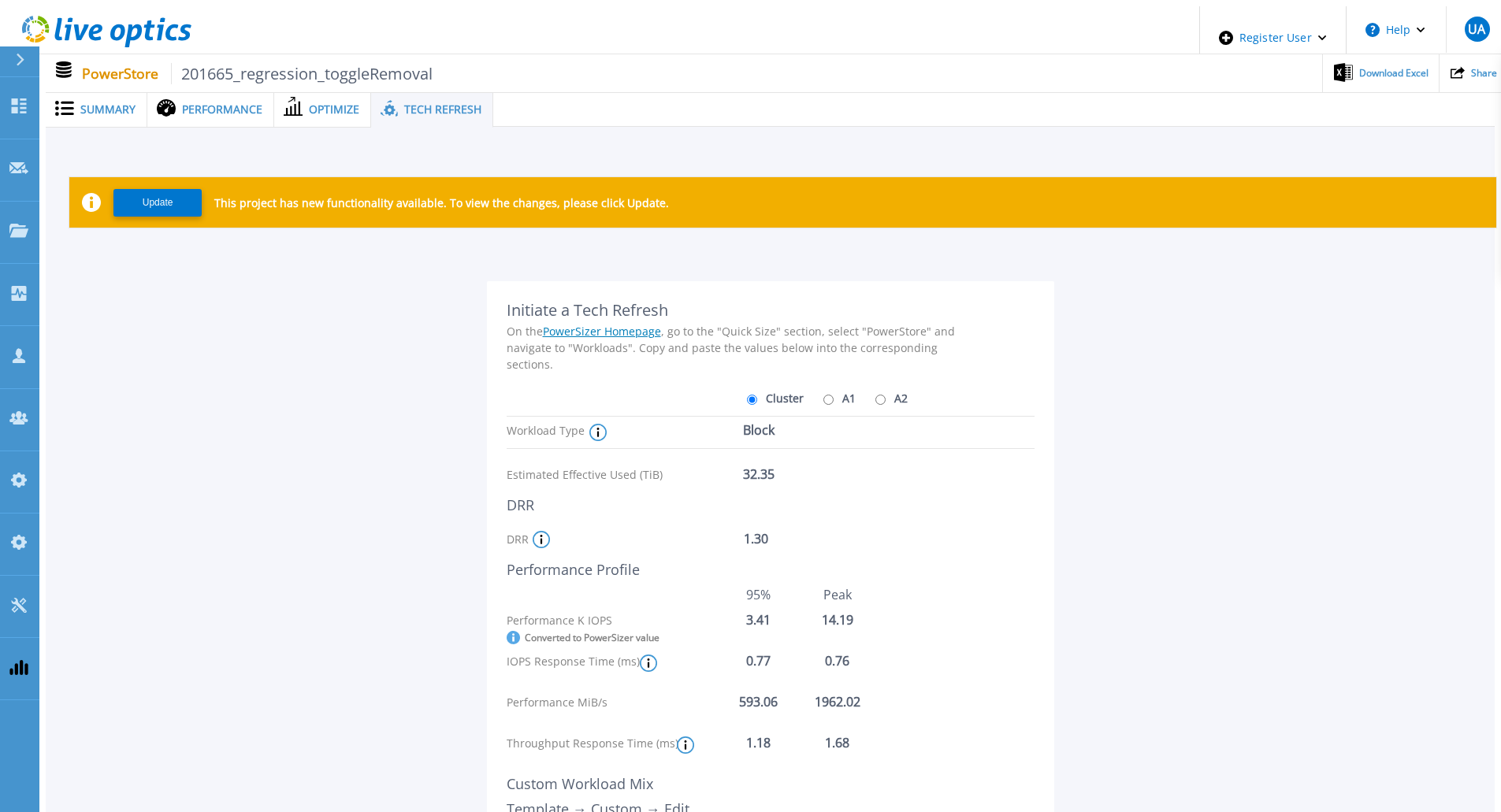
click at [824, 395] on input "A1" at bounding box center [828, 400] width 11 height 11
radio input "true"
radio input "false"
click at [875, 395] on input "A2" at bounding box center [880, 400] width 11 height 11
radio input "true"
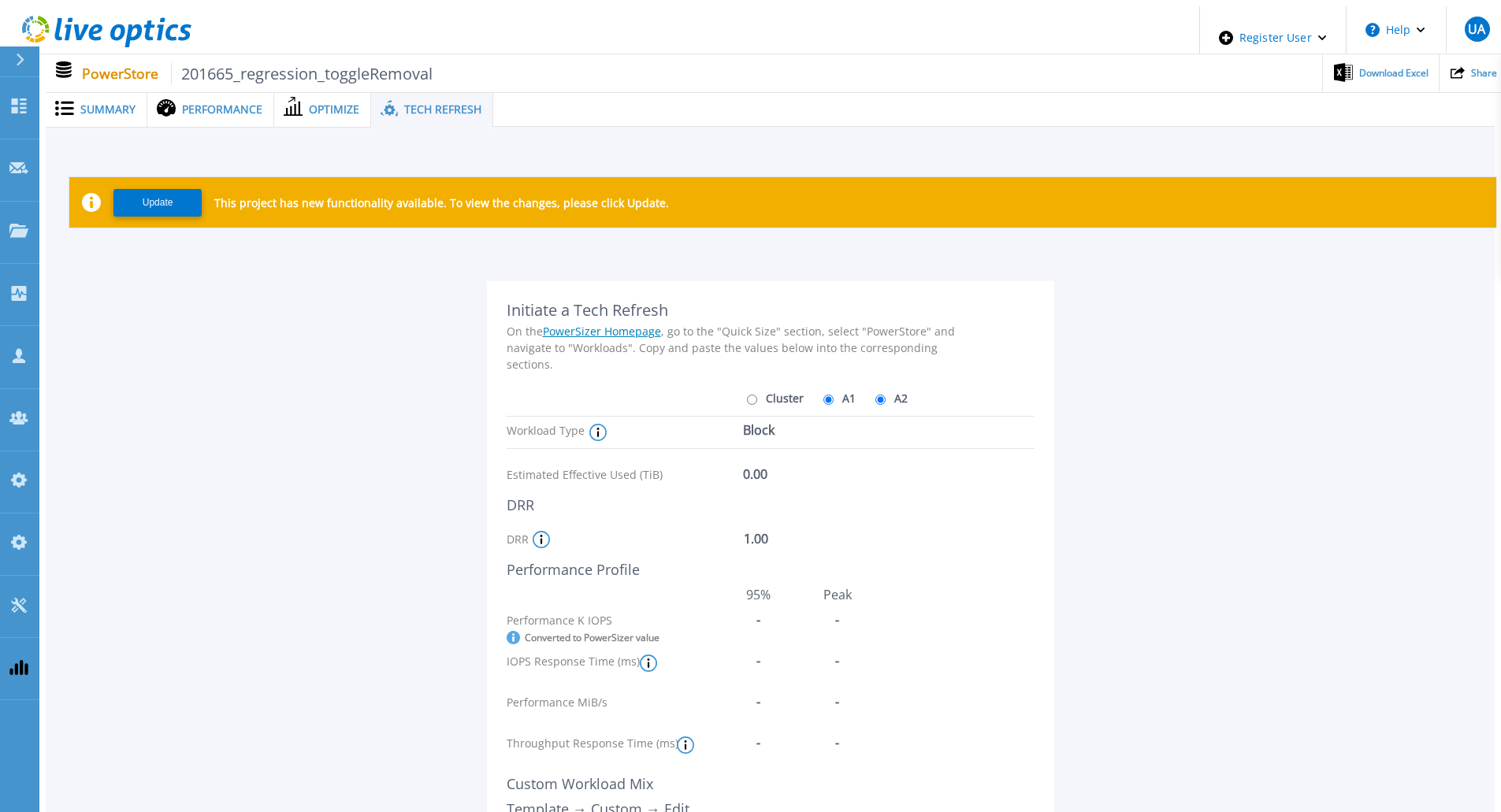
radio input "false"
click at [748, 395] on input "Cluster" at bounding box center [752, 400] width 11 height 11
radio input "true"
radio input "false"
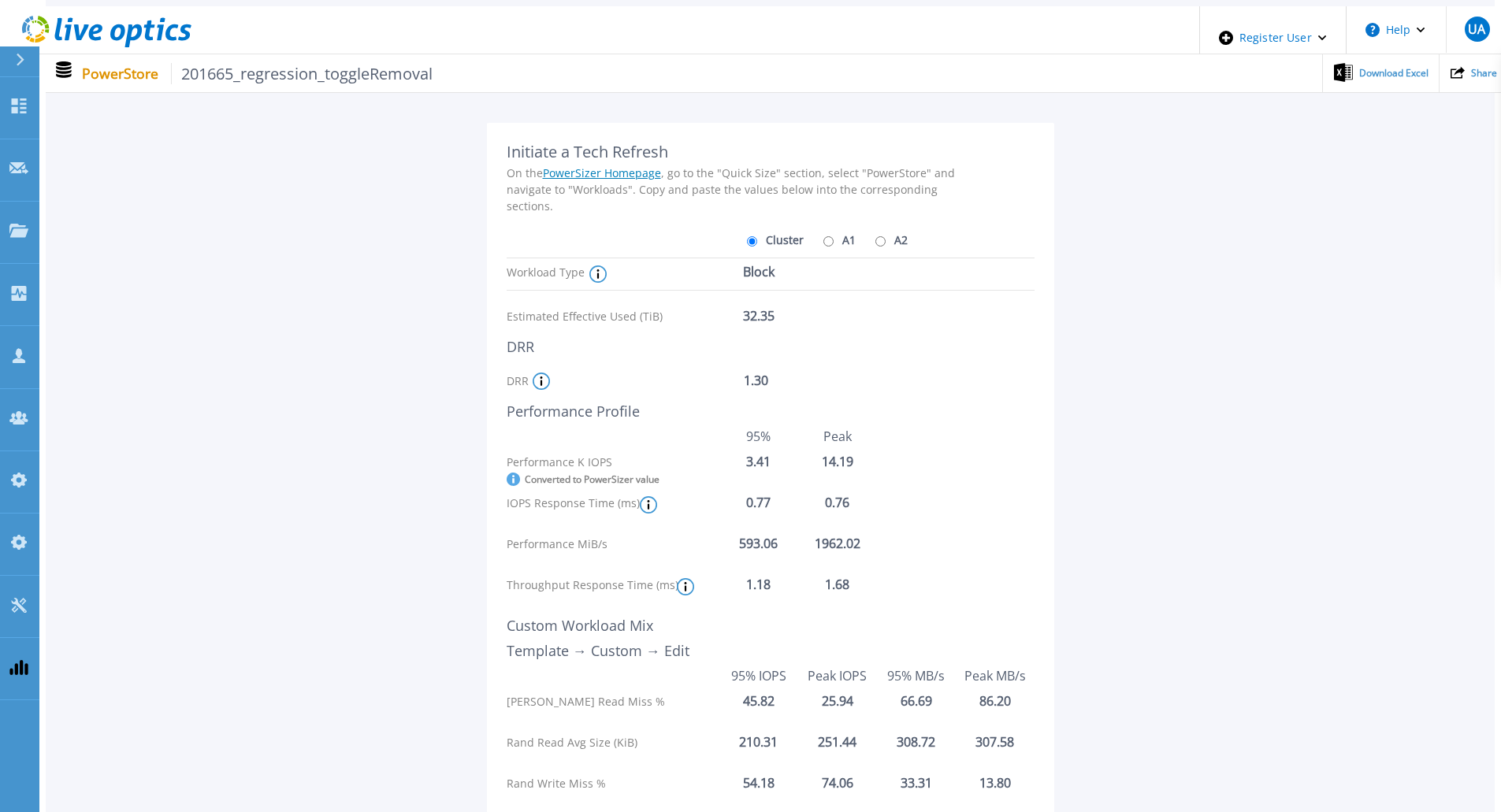
scroll to position [159, 0]
click at [685, 582] on icon at bounding box center [685, 586] width 2 height 10
click at [647, 496] on icon at bounding box center [648, 504] width 17 height 17
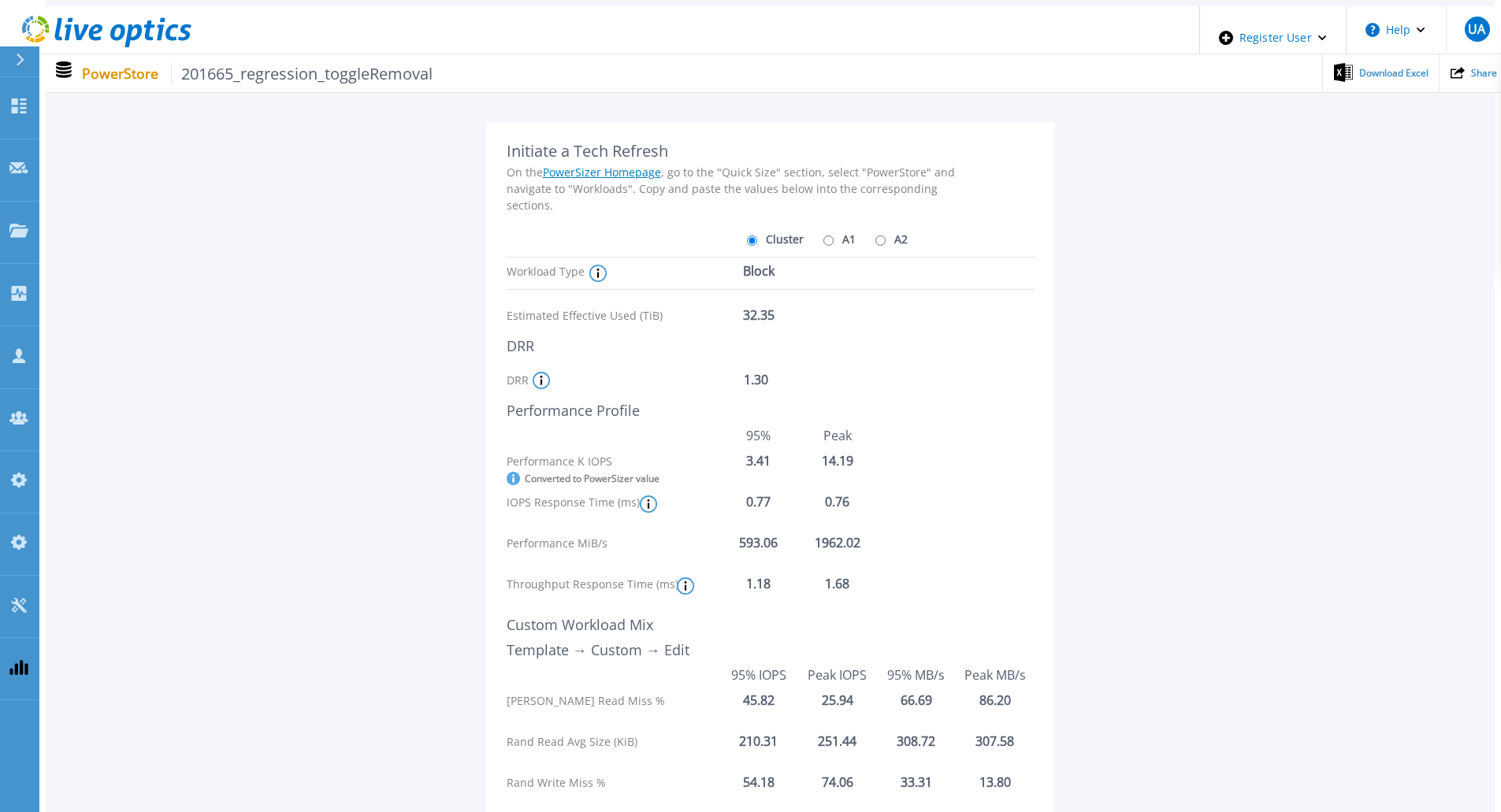
click at [510, 472] on icon at bounding box center [514, 479] width 14 height 14
click at [508, 472] on icon at bounding box center [514, 479] width 14 height 14
click at [645, 496] on icon at bounding box center [648, 504] width 17 height 17
click at [686, 578] on icon at bounding box center [685, 586] width 17 height 17
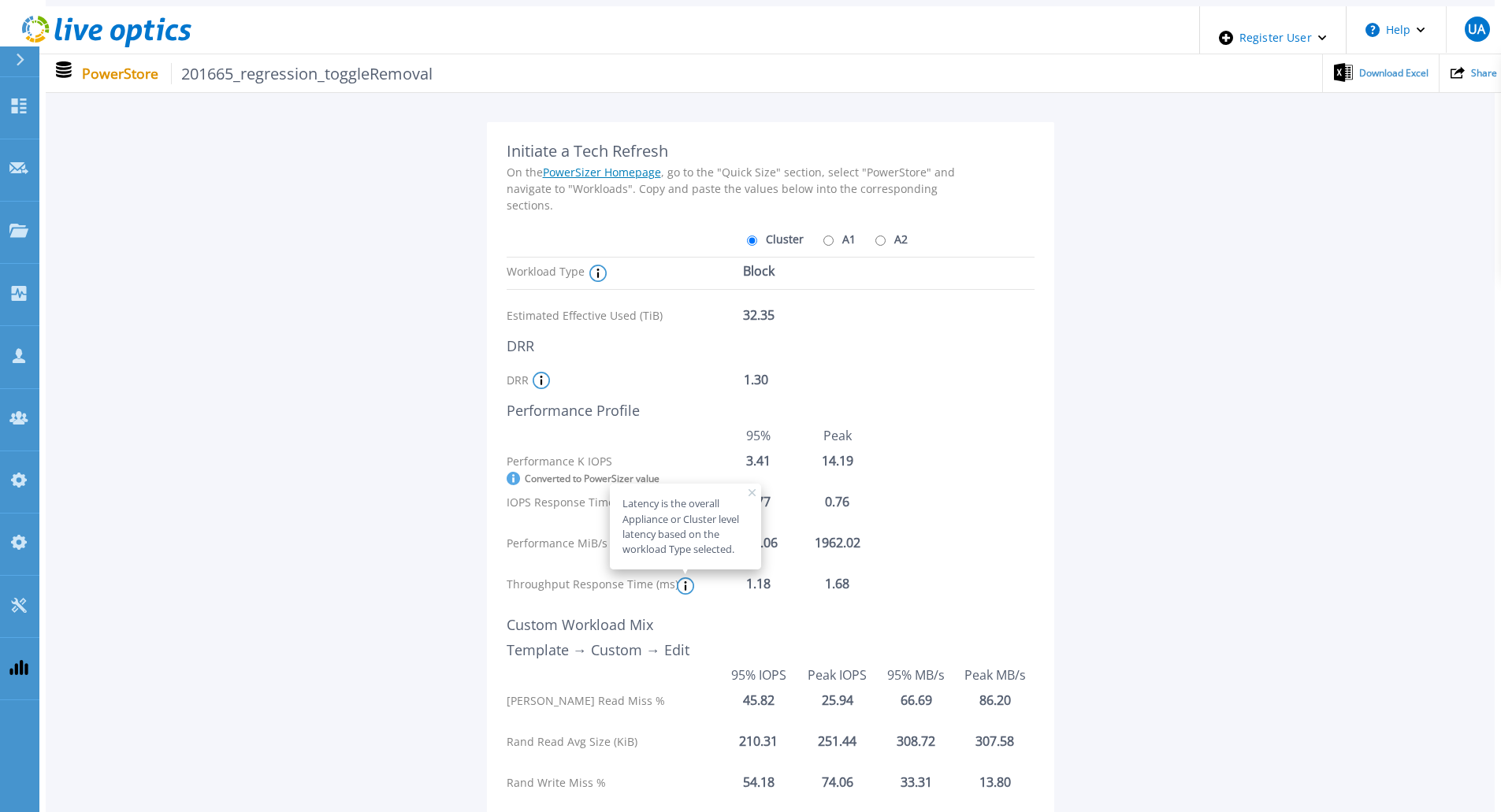
click at [686, 578] on icon at bounding box center [685, 586] width 17 height 17
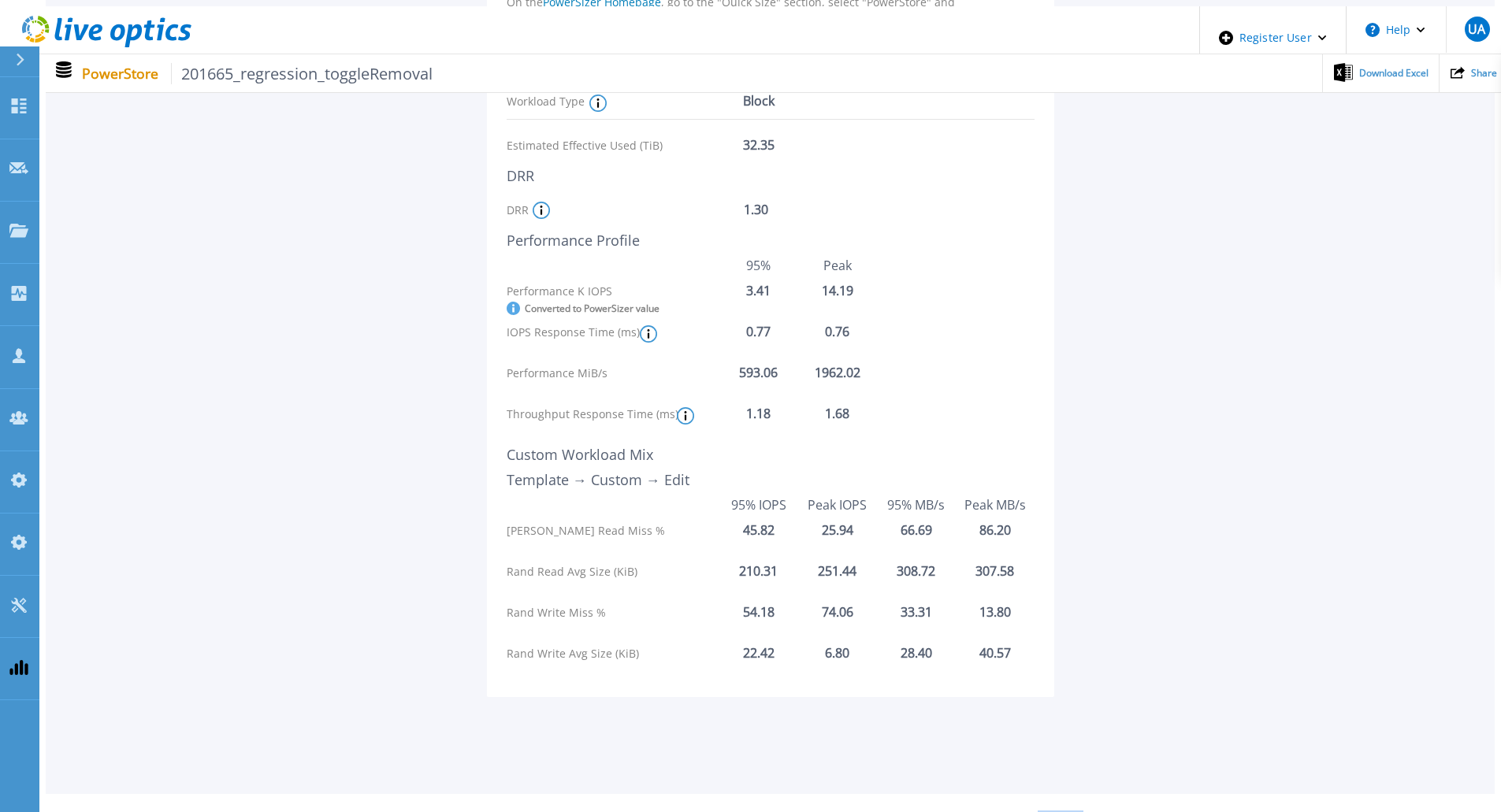
drag, startPoint x: 1039, startPoint y: 787, endPoint x: 1084, endPoint y: 792, distance: 45.3
click at [1084, 811] on li "Version: 2.0.0.1614-master" at bounding box center [1060, 818] width 116 height 11
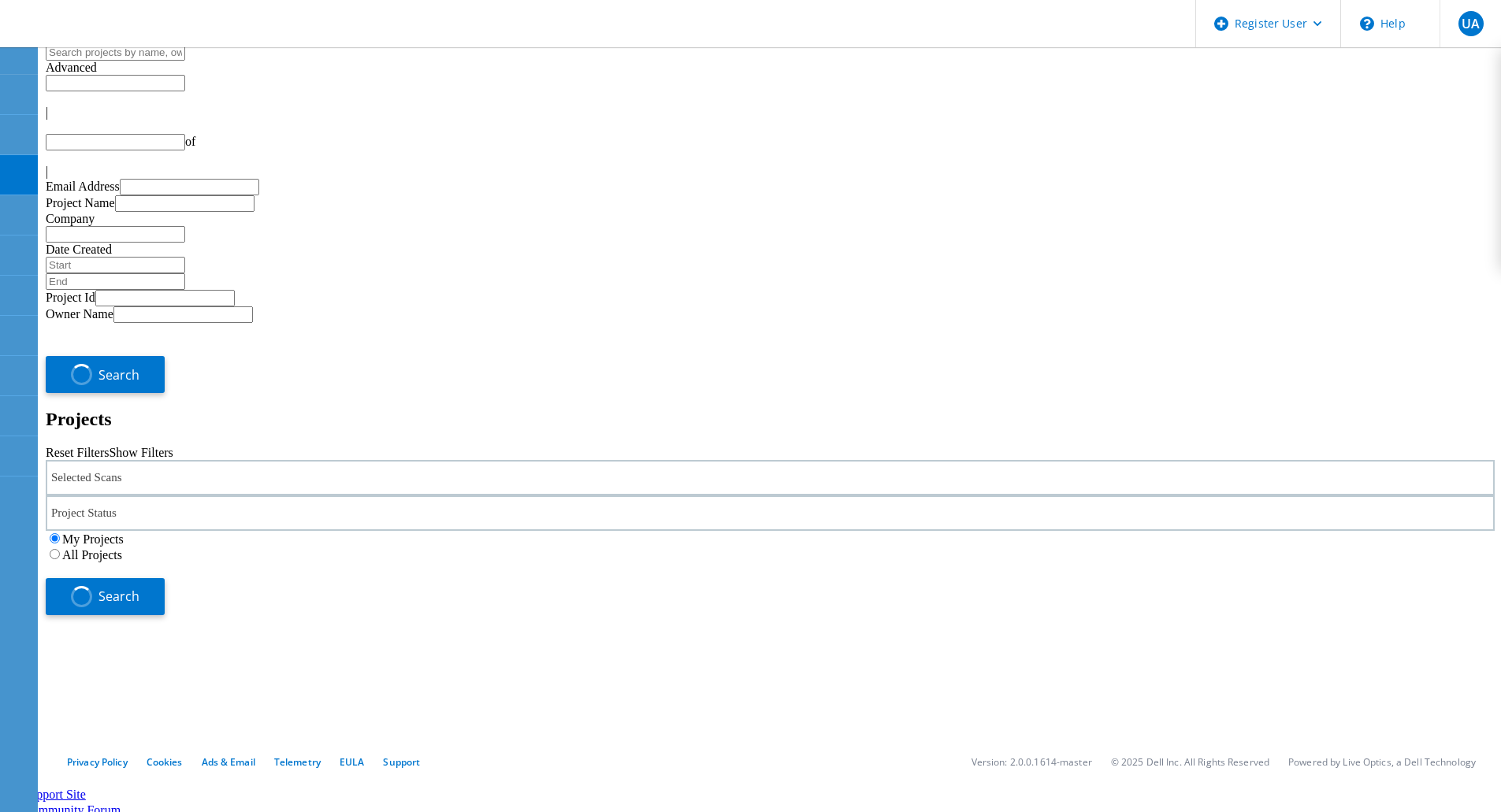
type input "1"
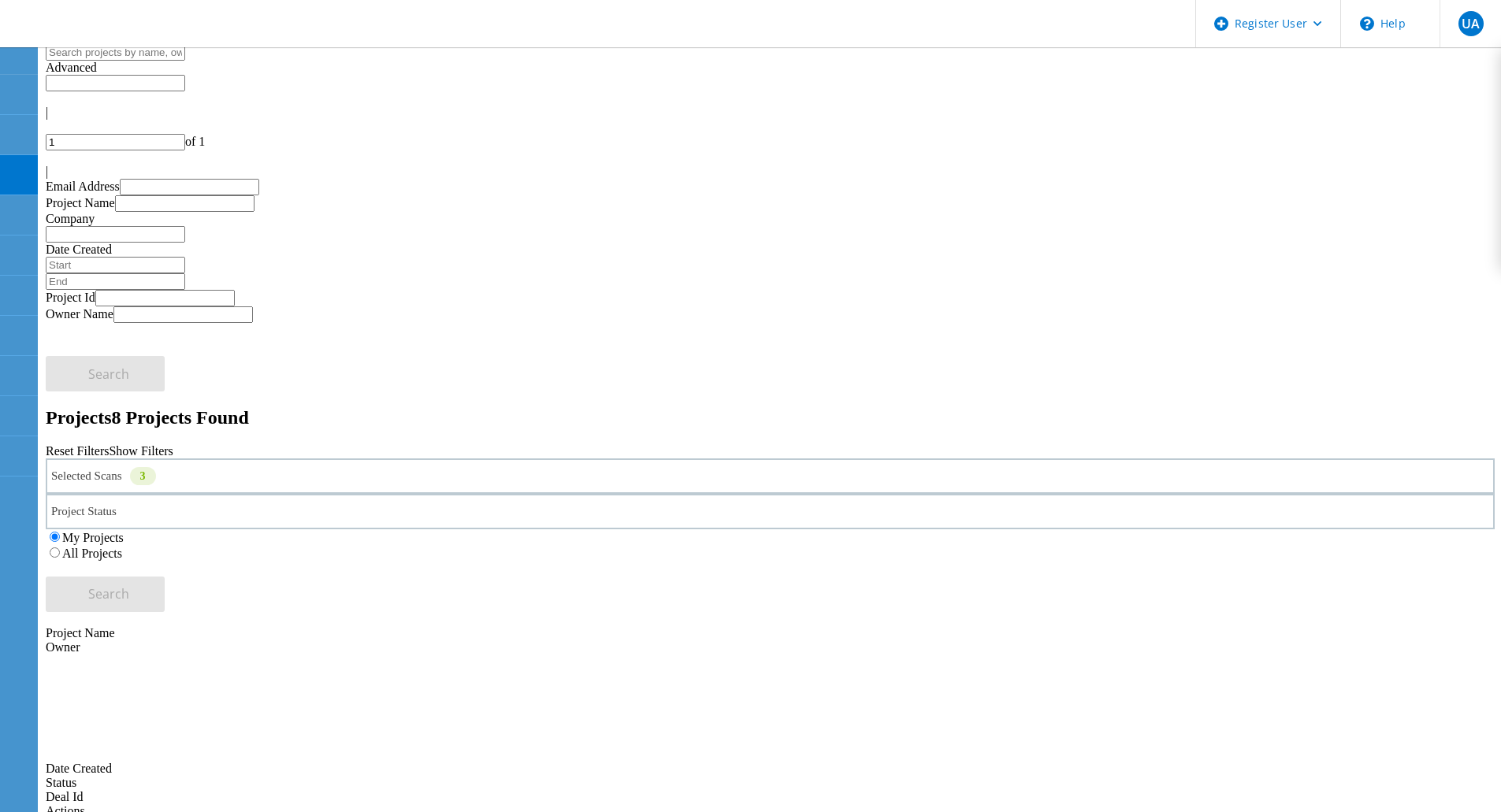
click at [123, 547] on label "All Projects" at bounding box center [92, 553] width 60 height 14
click at [60, 548] on input "All Projects" at bounding box center [54, 552] width 11 height 11
click at [165, 577] on button "Search" at bounding box center [105, 595] width 119 height 36
